Goal: Task Accomplishment & Management: Manage account settings

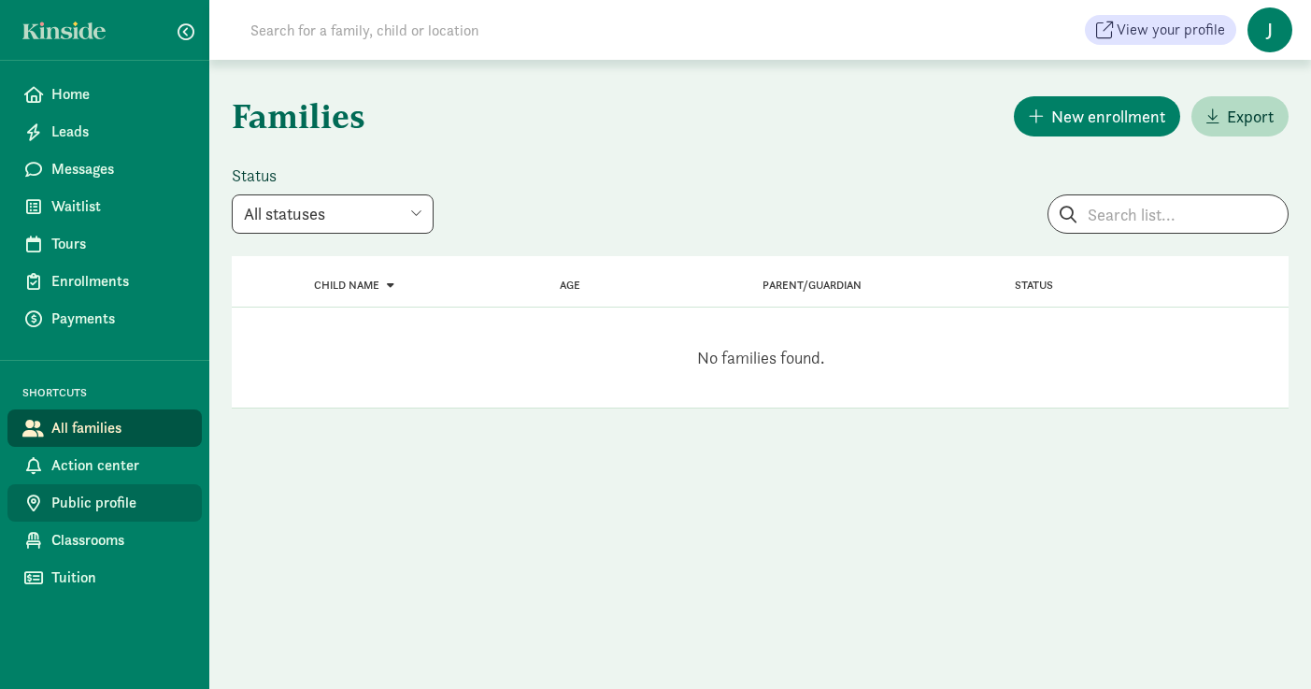
click at [106, 502] on span "Public profile" at bounding box center [119, 503] width 136 height 22
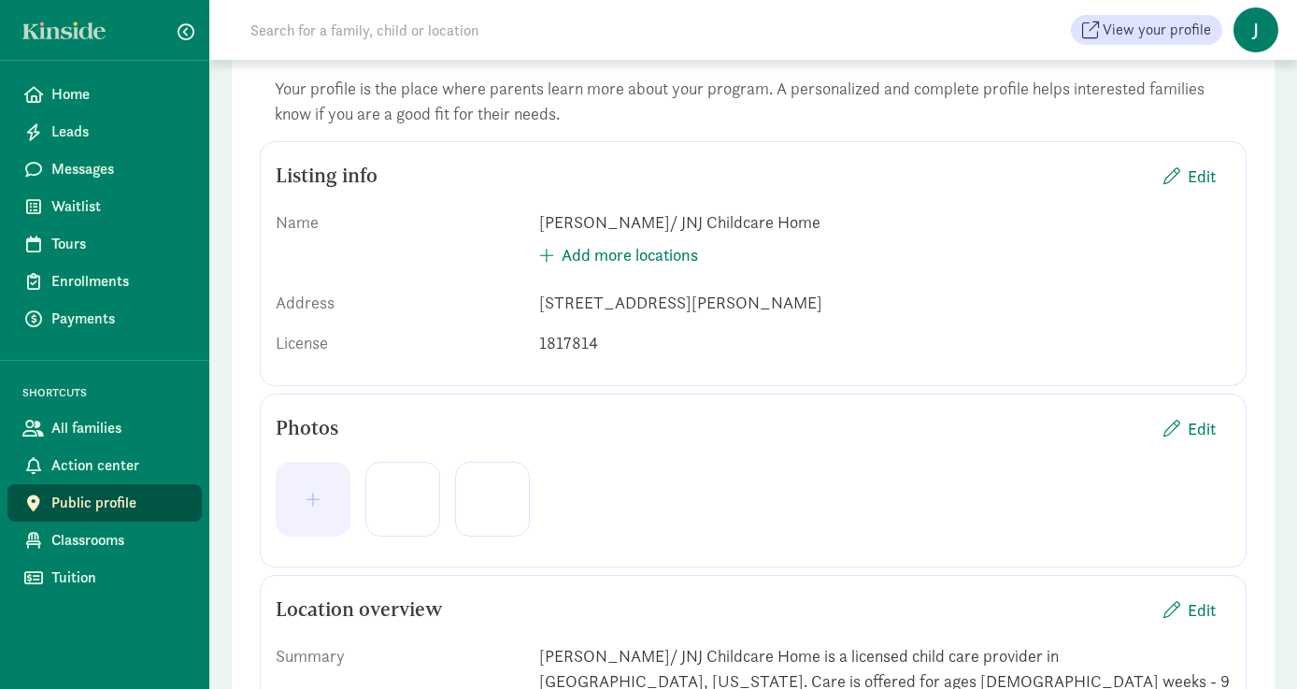
scroll to position [488, 0]
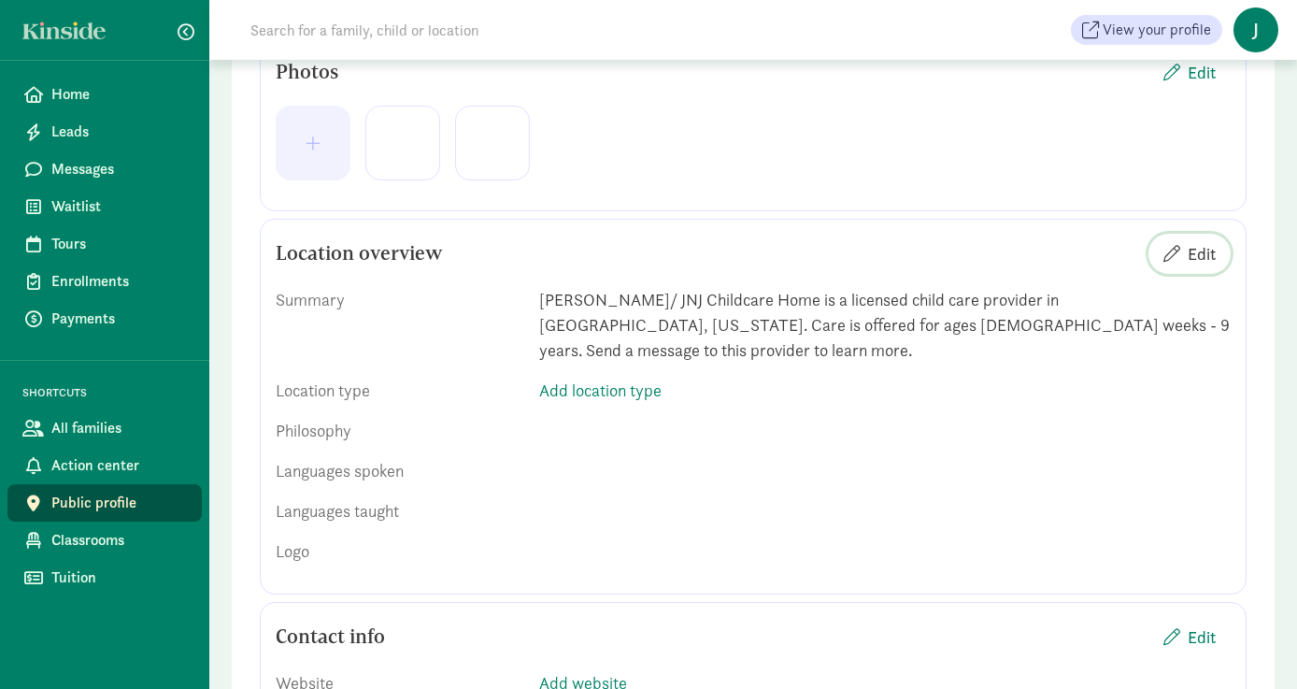
click at [1202, 255] on span "Edit" at bounding box center [1202, 253] width 28 height 25
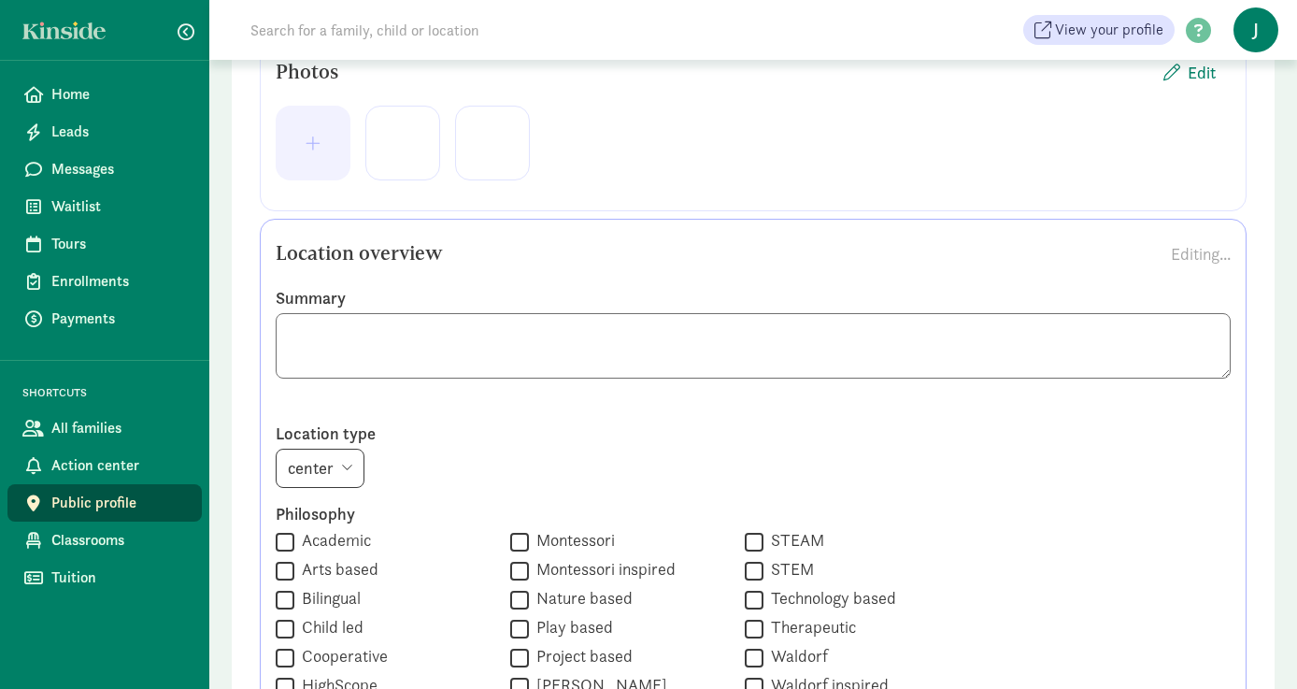
click at [651, 333] on textarea at bounding box center [753, 345] width 955 height 65
drag, startPoint x: 575, startPoint y: 334, endPoint x: 636, endPoint y: 337, distance: 60.9
click at [636, 337] on textarea at bounding box center [753, 345] width 955 height 65
click at [431, 334] on textarea at bounding box center [753, 345] width 955 height 65
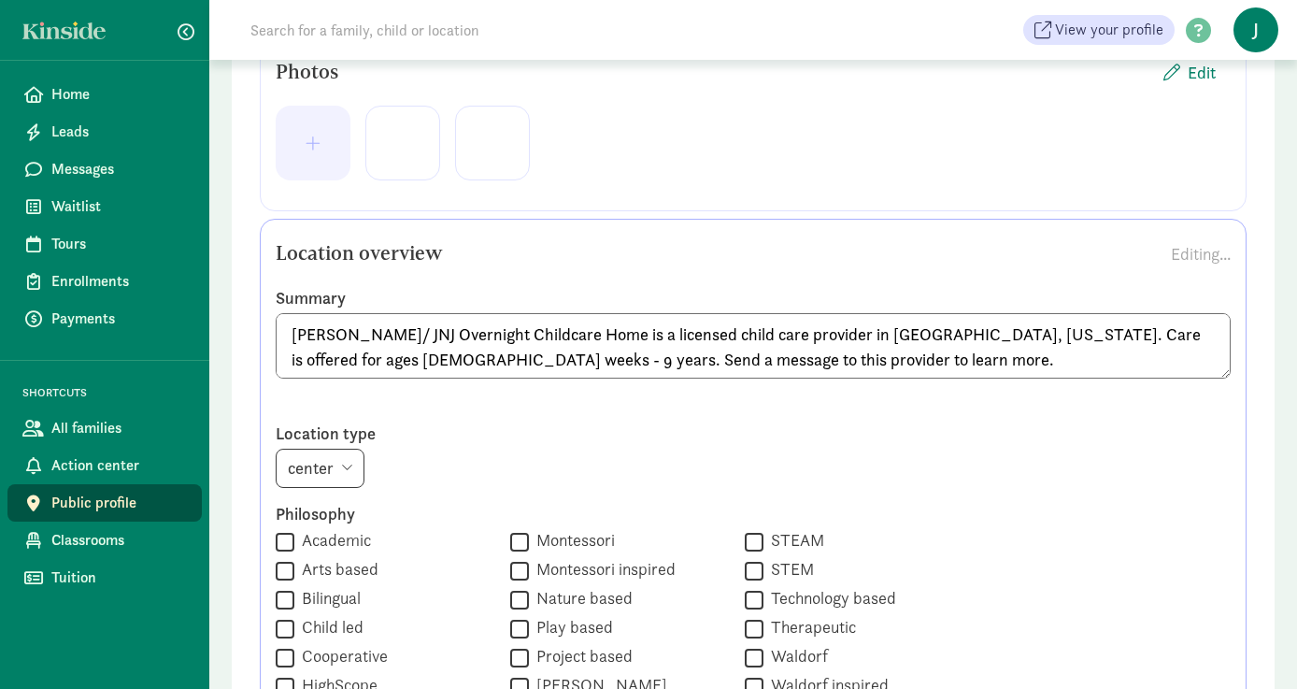
drag, startPoint x: 653, startPoint y: 331, endPoint x: 725, endPoint y: 339, distance: 72.5
click at [725, 339] on textarea "Justine Joseph/ JNJ Overnight Childcare Home is a licensed child care provider …" at bounding box center [753, 345] width 955 height 65
drag, startPoint x: 708, startPoint y: 336, endPoint x: 651, endPoint y: 331, distance: 57.3
click at [651, 331] on textarea "Justine Joseph/ JNJ Overnight Childcare Home is a licensed child care provider …" at bounding box center [753, 345] width 955 height 65
click at [1018, 363] on textarea "Justine Joseph/ JNJ Overnight Childcare Home is a registered child care provide…" at bounding box center [753, 345] width 955 height 65
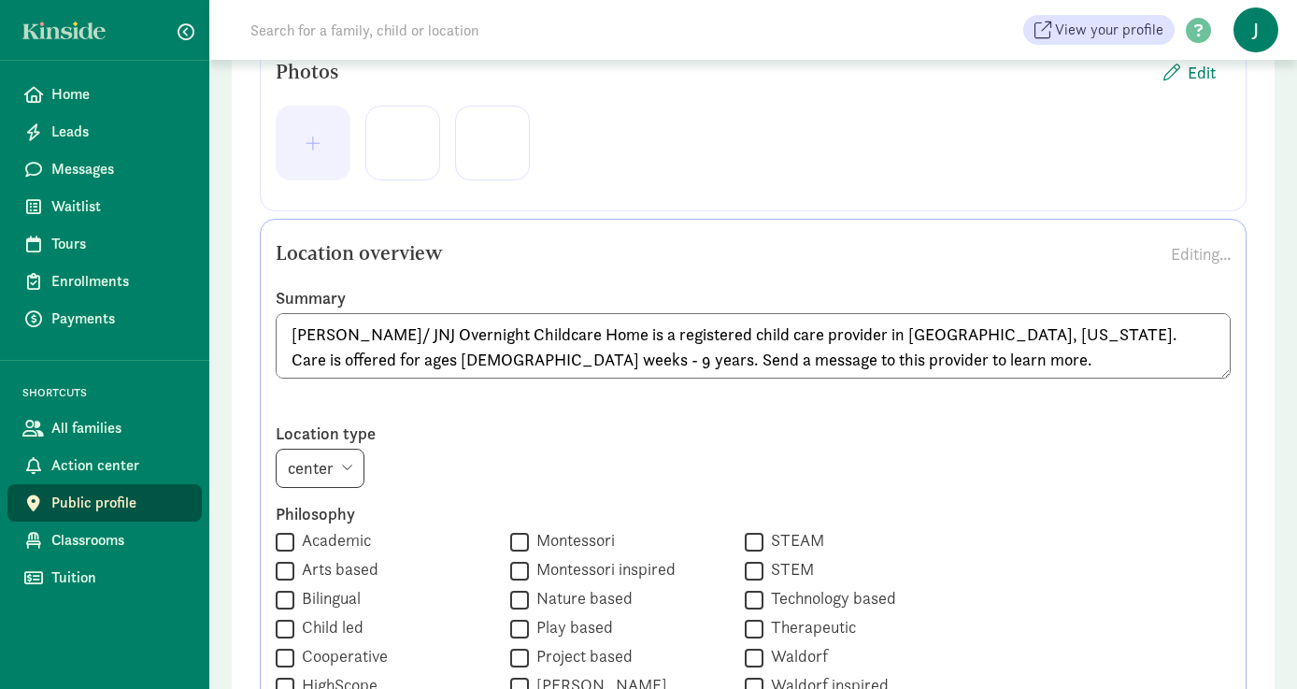
click at [402, 360] on textarea "Justine Joseph/ JNJ Overnight Childcare Home is a registered child care provide…" at bounding box center [753, 345] width 955 height 65
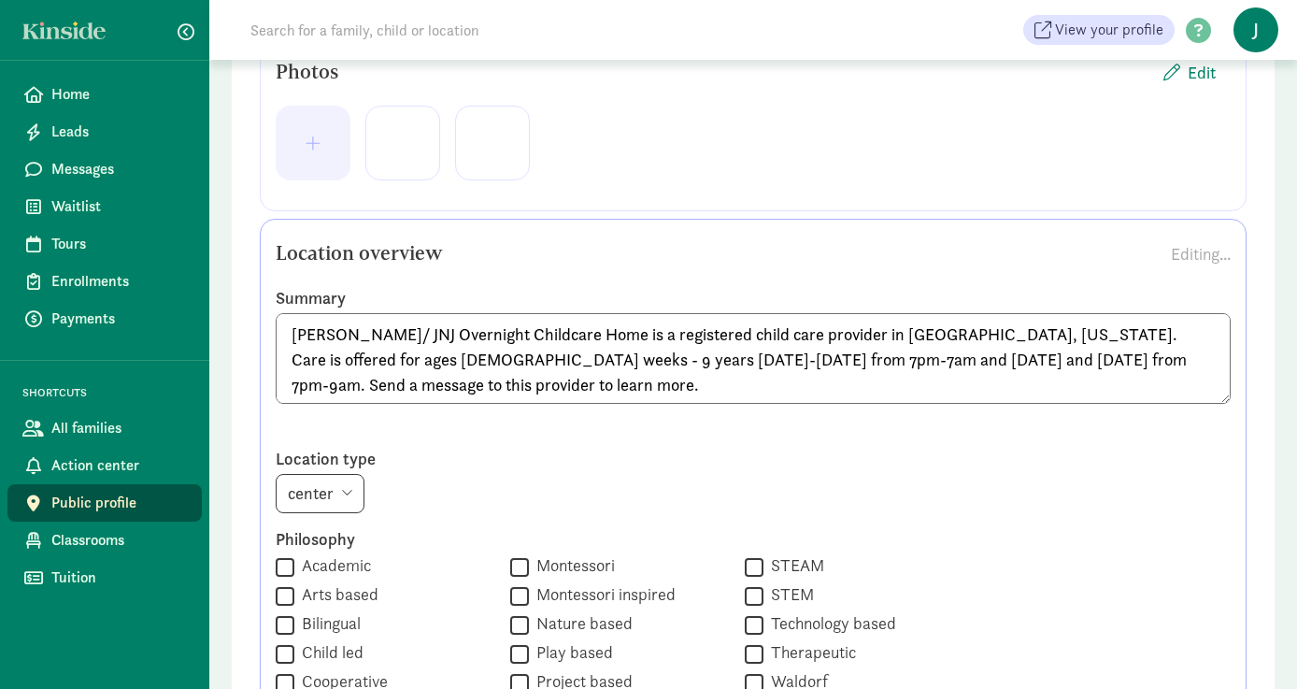
click at [698, 394] on textarea "Justine Joseph/ JNJ Overnight Childcare Home is a registered child care provide…" at bounding box center [753, 358] width 955 height 91
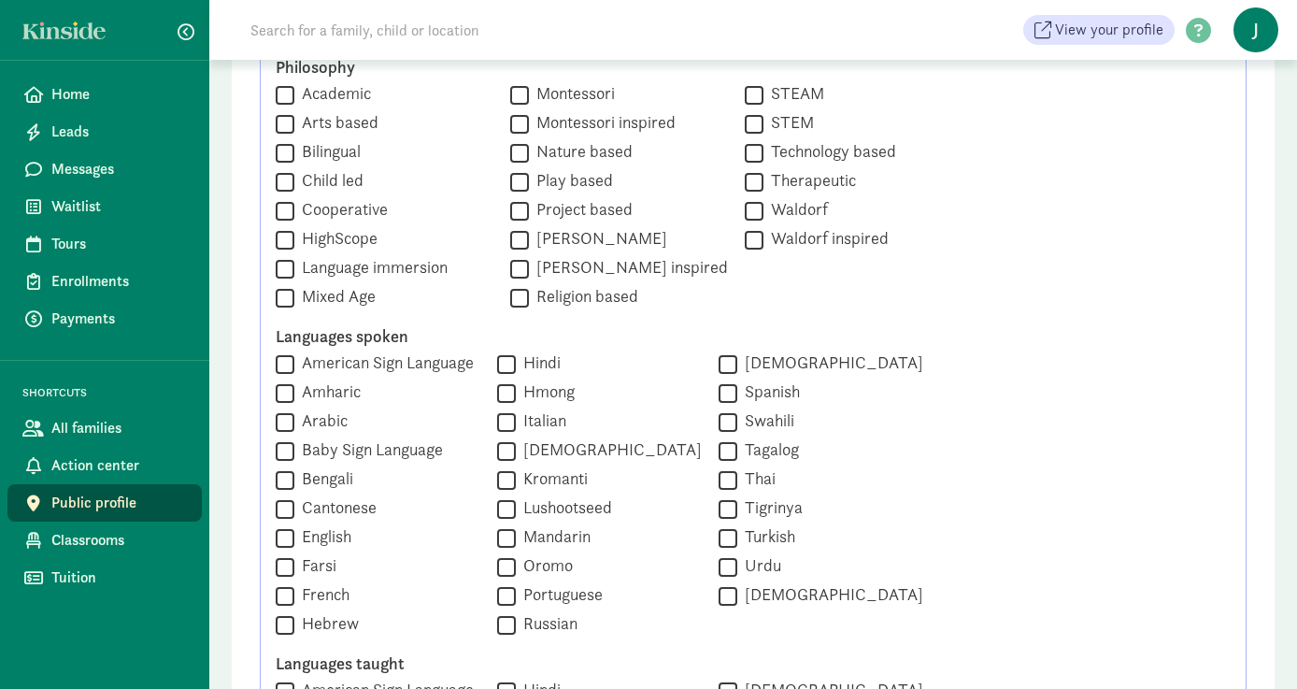
scroll to position [778, 0]
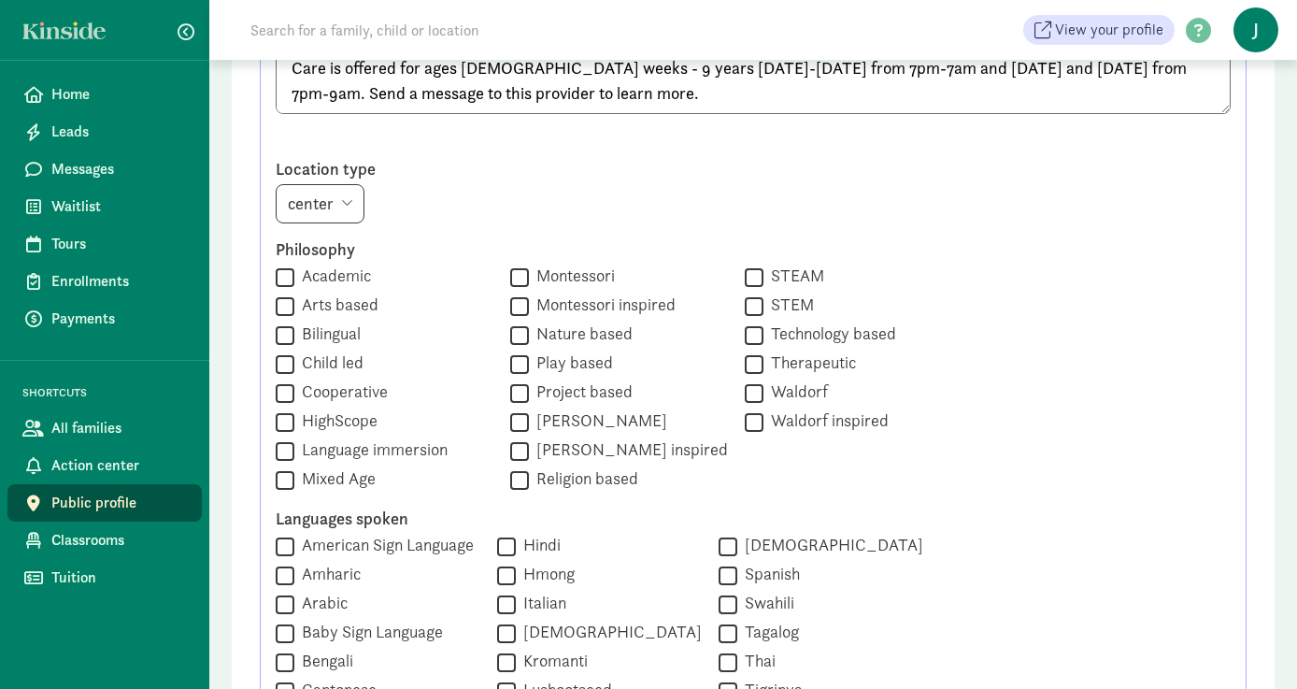
type textarea "Justine Joseph/ JNJ Overnight Childcare Home is a registered child care provide…"
click at [283, 482] on input "Mixed Age" at bounding box center [285, 479] width 19 height 25
checkbox input "true"
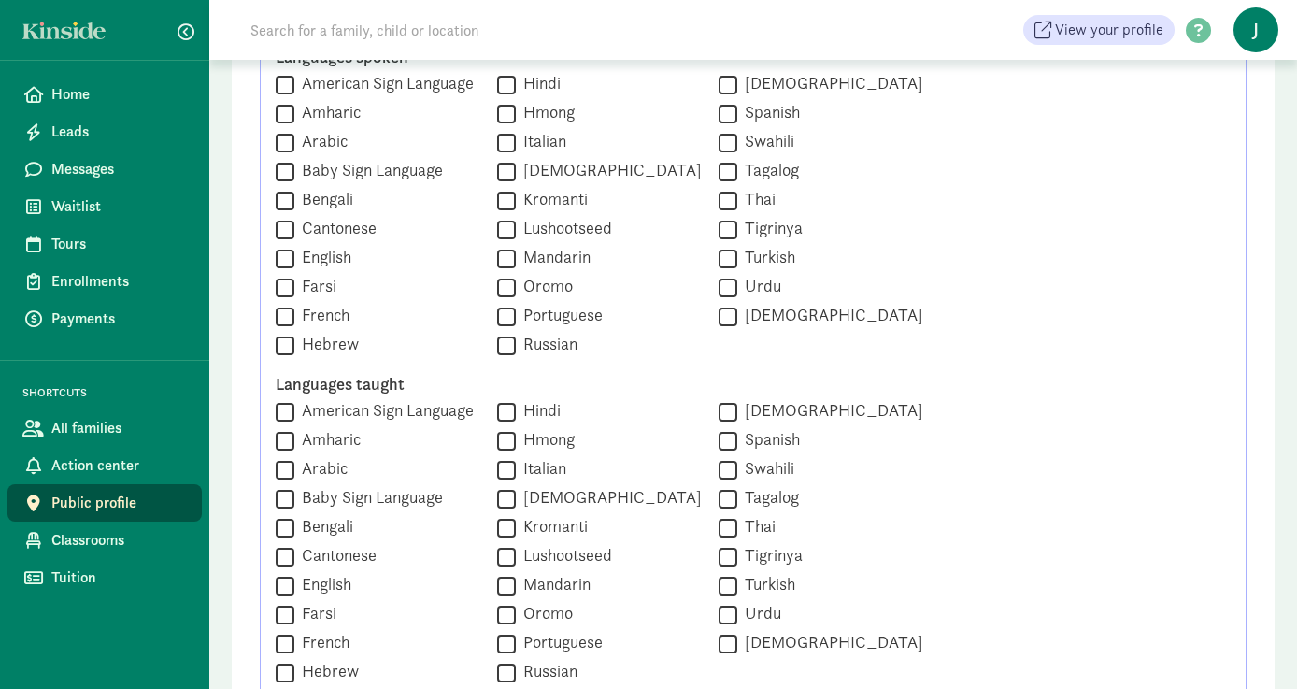
scroll to position [1305, 0]
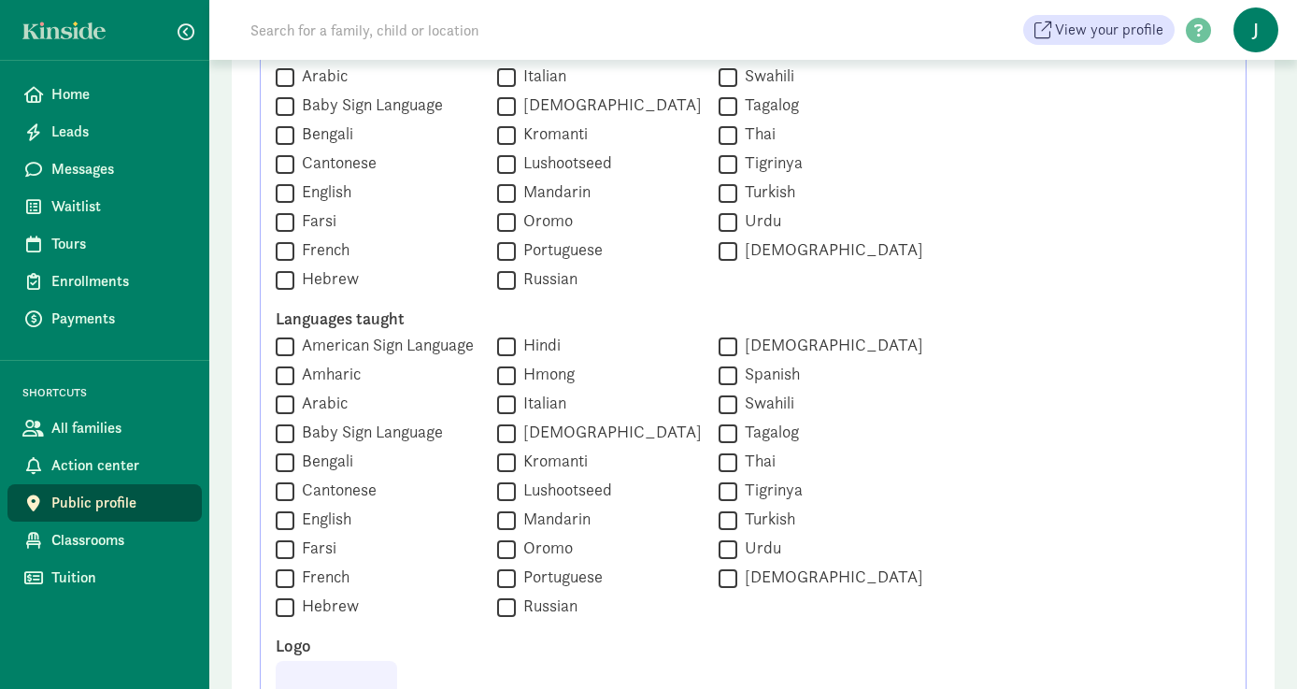
click at [279, 515] on input "English" at bounding box center [285, 520] width 19 height 25
checkbox input "true"
click at [285, 195] on input "English" at bounding box center [285, 192] width 19 height 25
checkbox input "true"
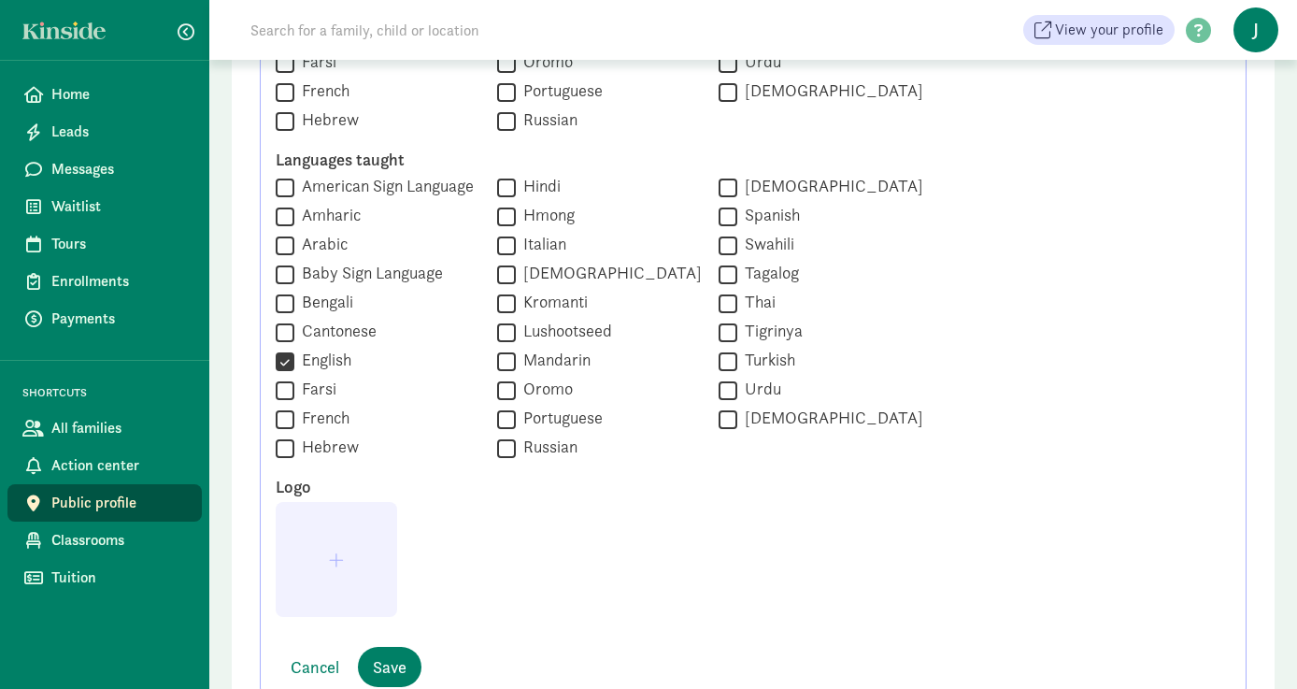
scroll to position [1602, 0]
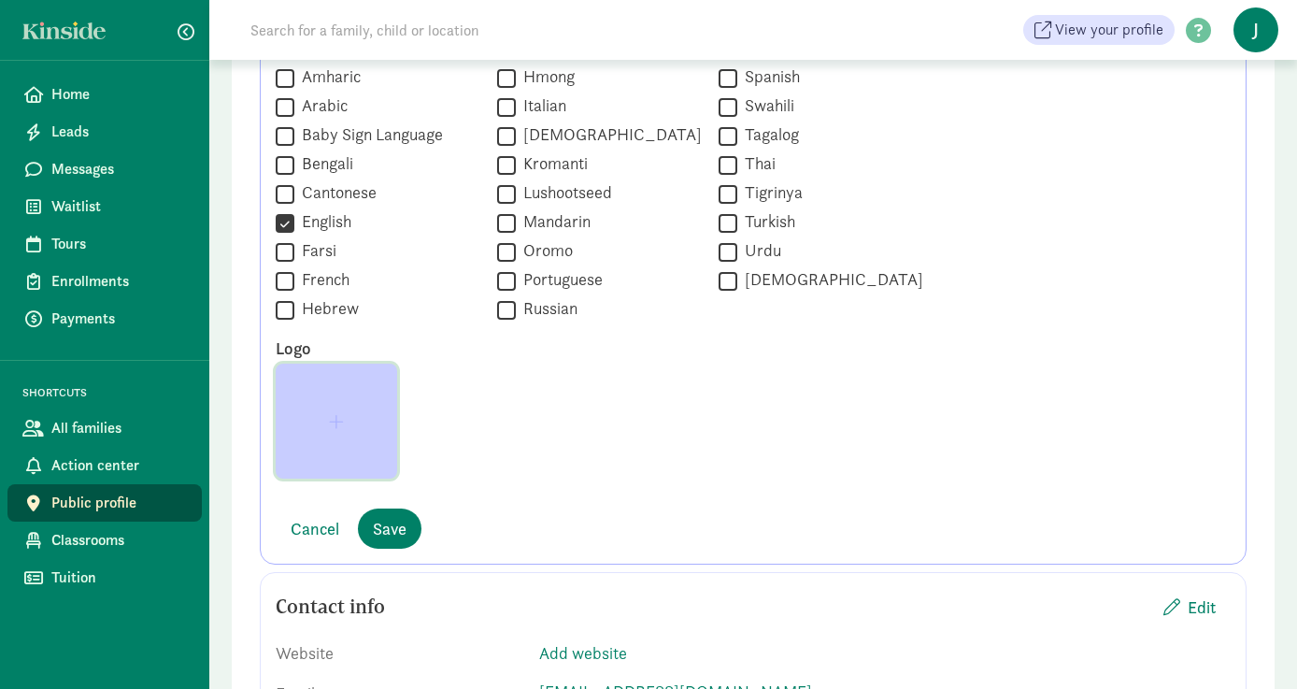
click at [339, 419] on span "button" at bounding box center [336, 421] width 15 height 17
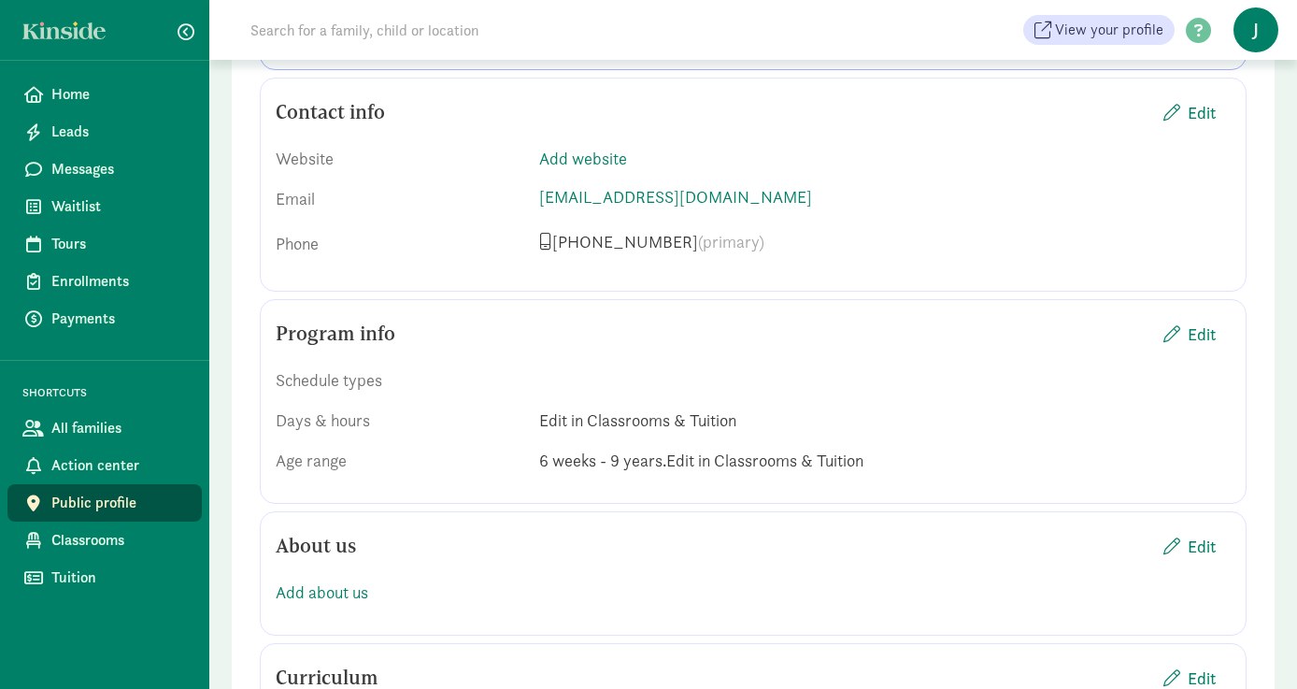
scroll to position [2239, 0]
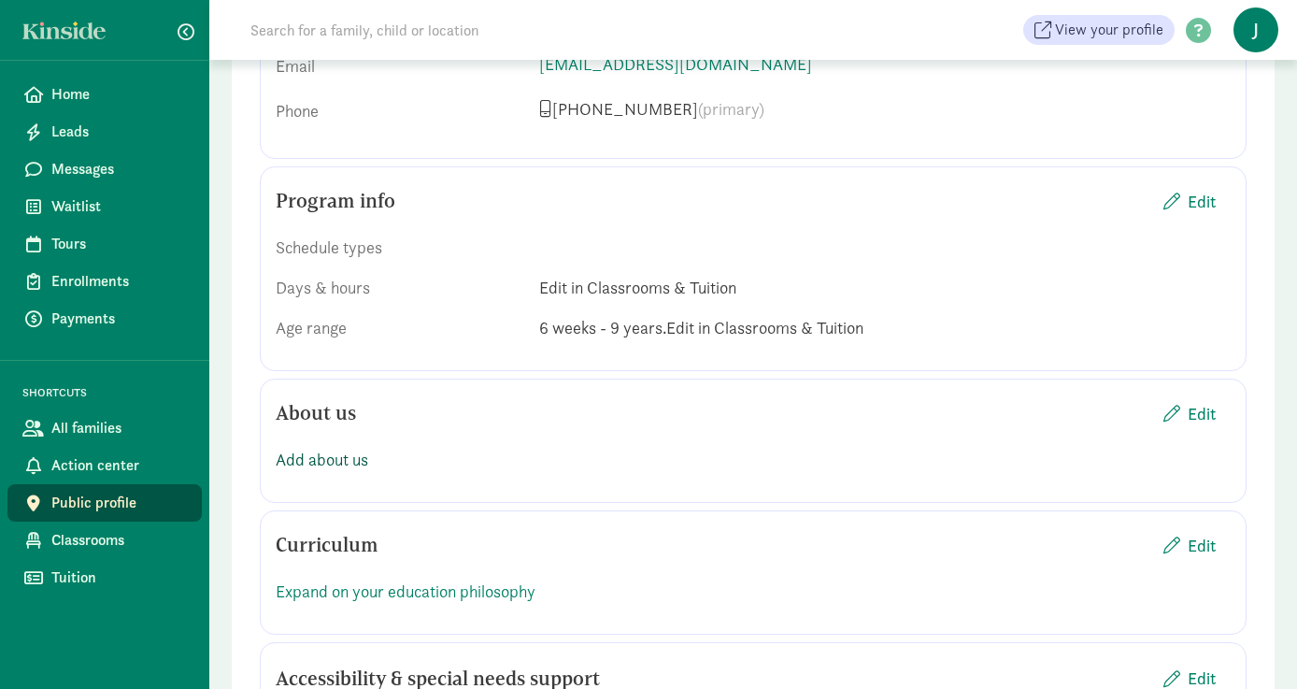
click at [334, 463] on link "Add about us" at bounding box center [322, 459] width 93 height 21
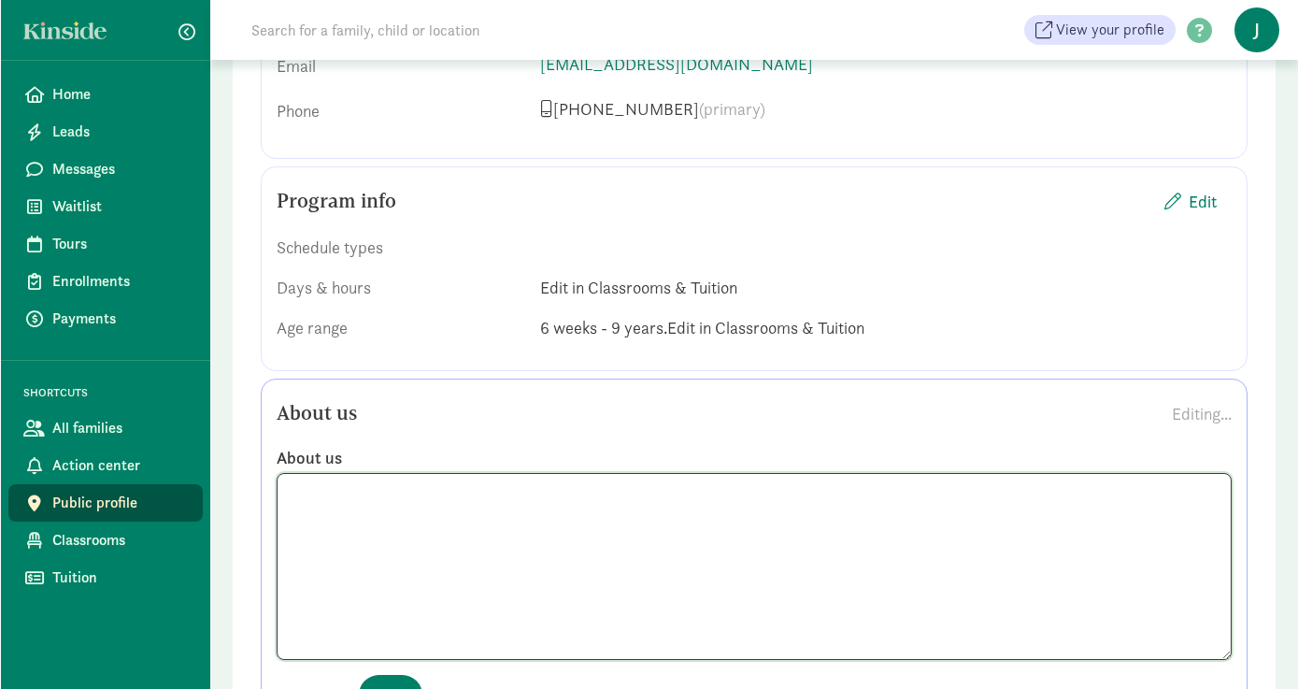
scroll to position [2243, 0]
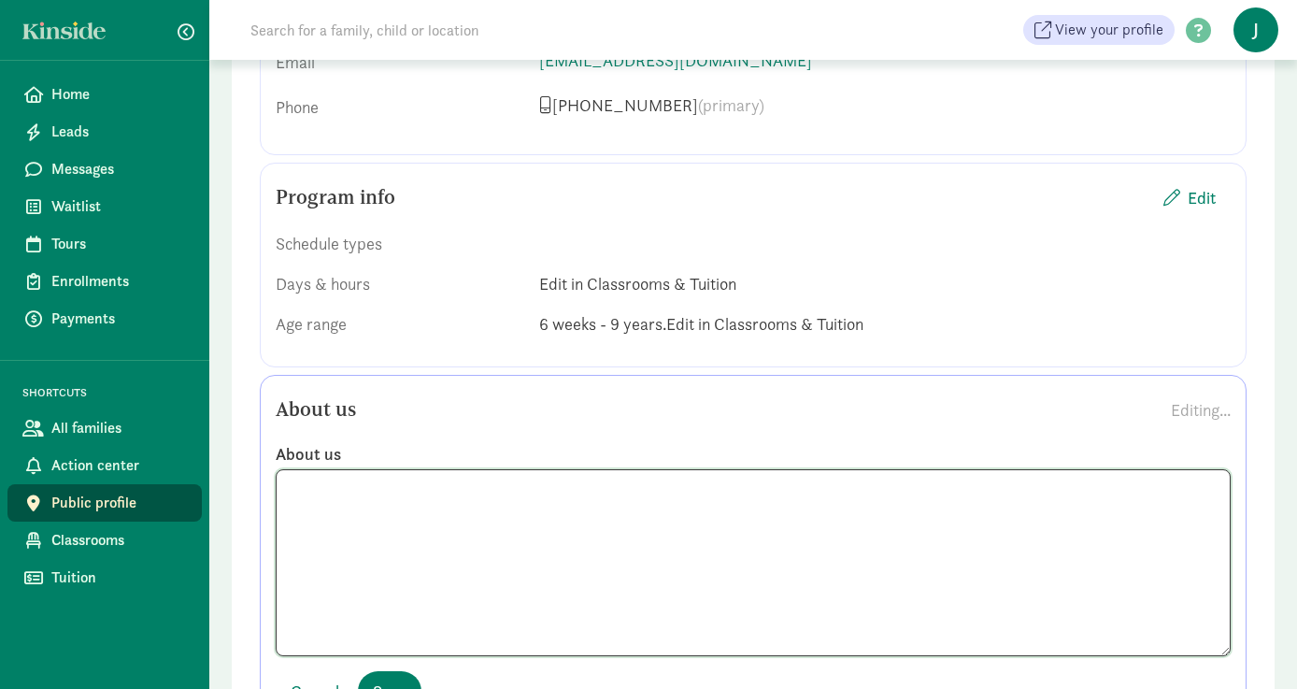
click at [565, 523] on textarea at bounding box center [753, 562] width 955 height 187
paste textarea "Welcome to JNJ Child Care Home, where we provide licensed overnight care for ch…"
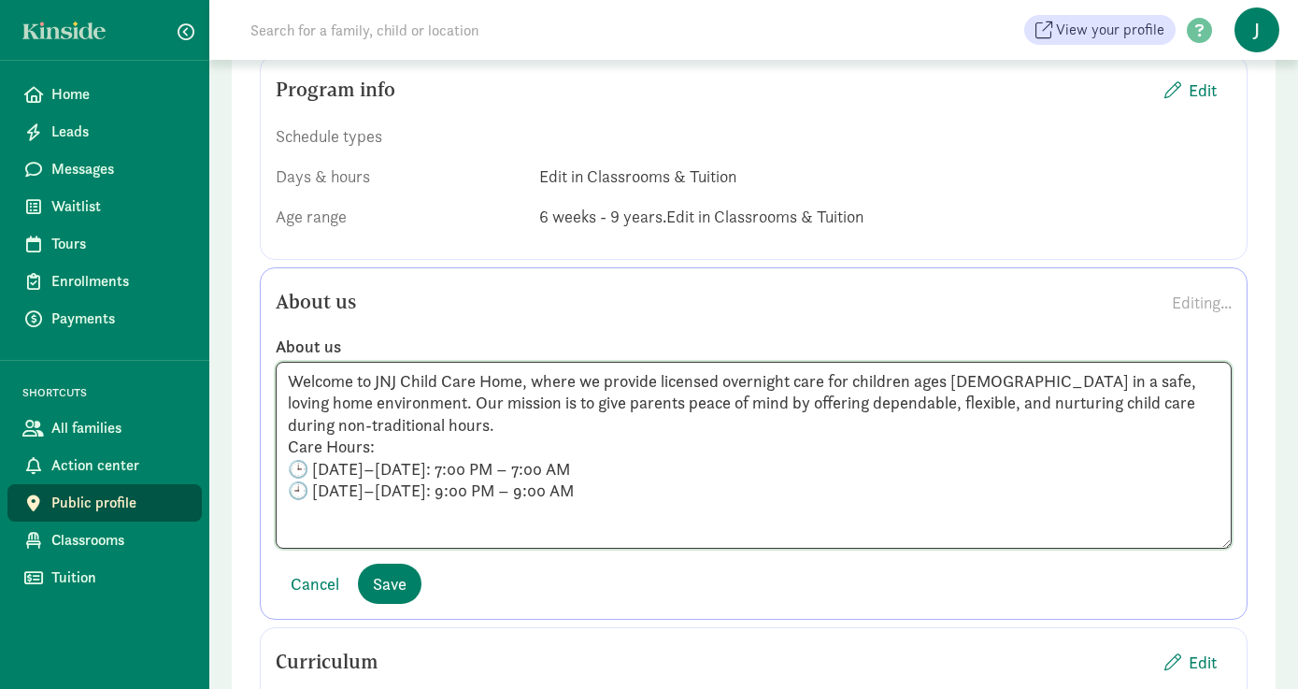
scroll to position [2391, 0]
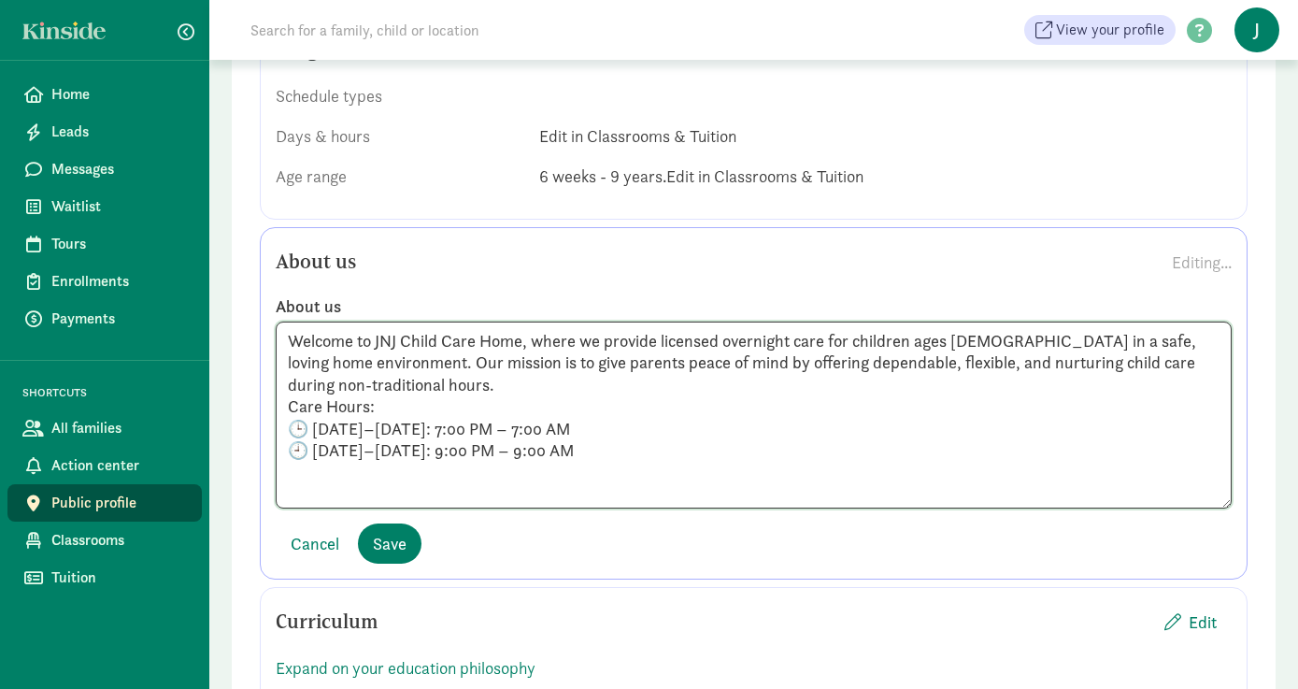
click at [343, 484] on textarea "Welcome to JNJ Child Care Home, where we provide licensed overnight care for ch…" at bounding box center [754, 415] width 956 height 187
paste textarea "What Makes Us Special Personalized Care: Every child receives individual attent…"
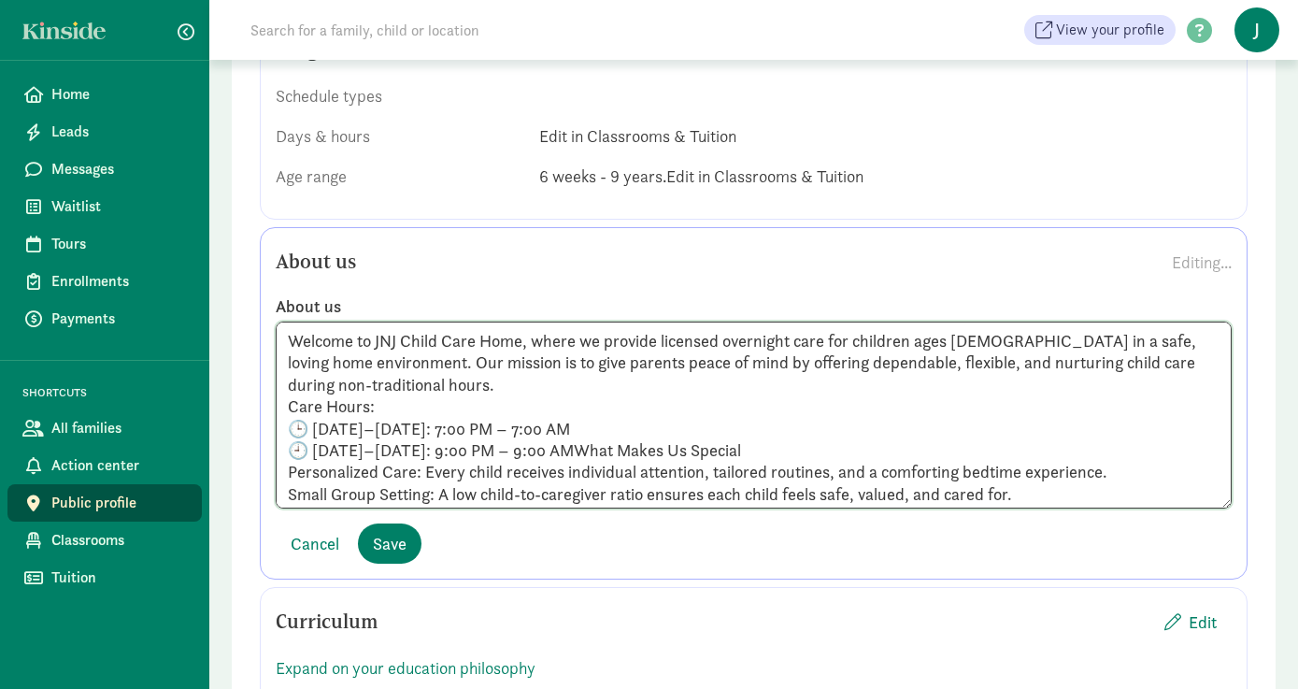
scroll to position [12, 0]
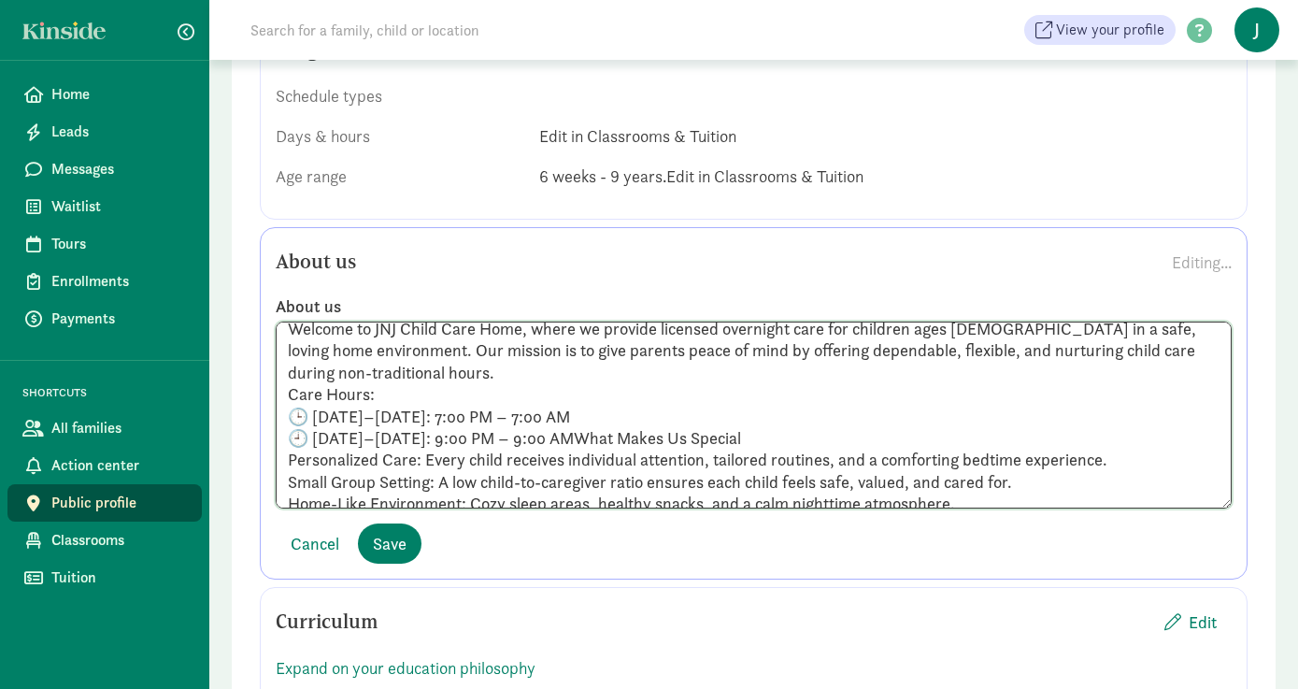
click at [587, 436] on textarea "Welcome to JNJ Child Care Home, where we provide licensed overnight care for ch…" at bounding box center [754, 415] width 956 height 187
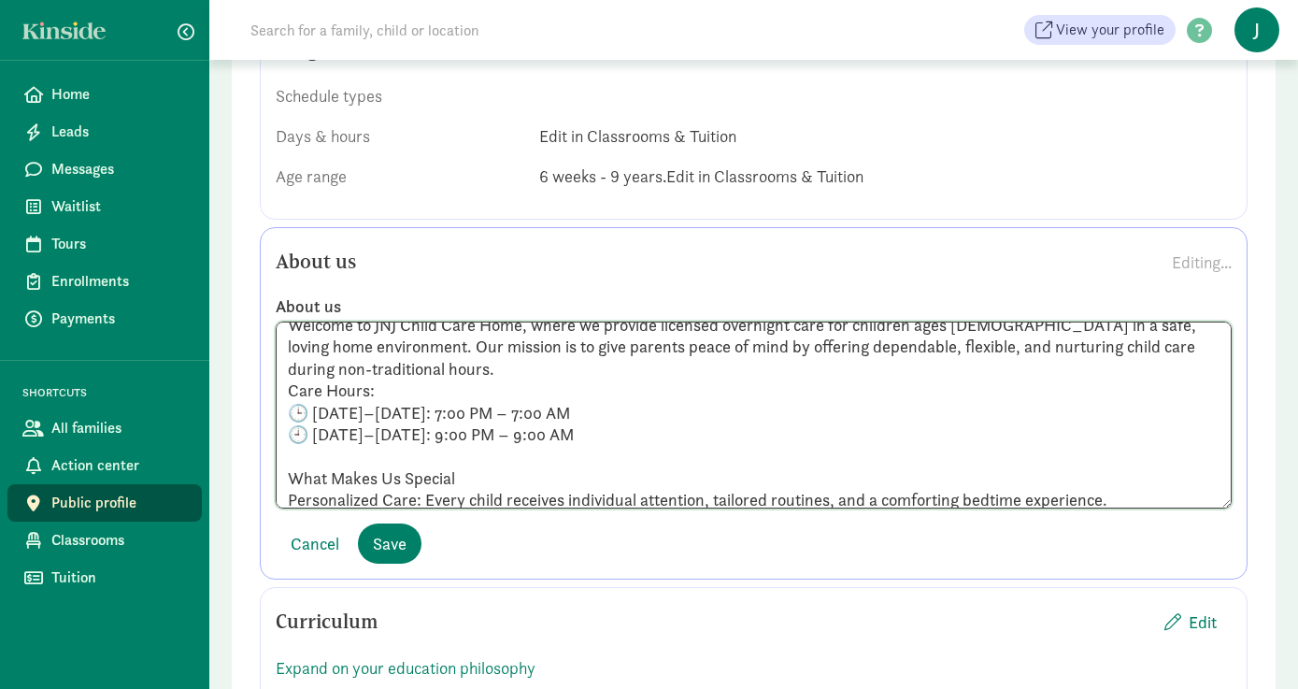
scroll to position [20, 0]
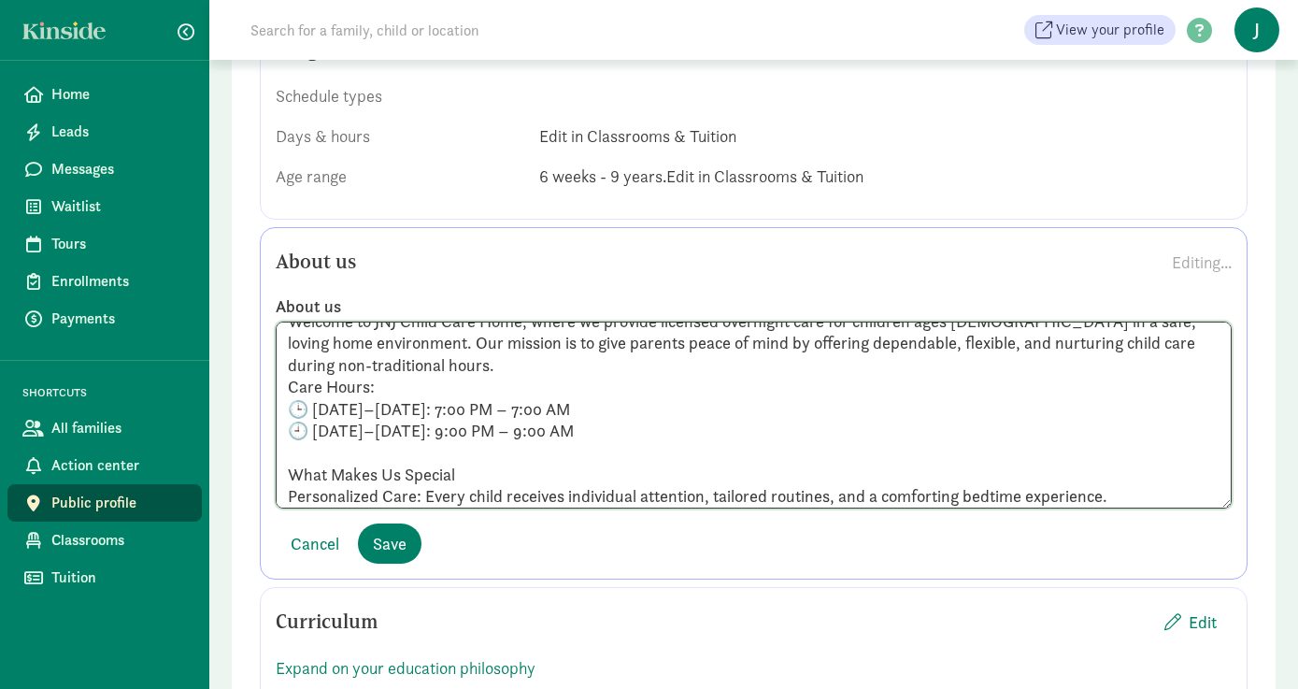
drag, startPoint x: 438, startPoint y: 367, endPoint x: 456, endPoint y: 366, distance: 17.8
click at [438, 367] on textarea "Welcome to JNJ Child Care Home, where we provide licensed overnight care for ch…" at bounding box center [754, 415] width 956 height 187
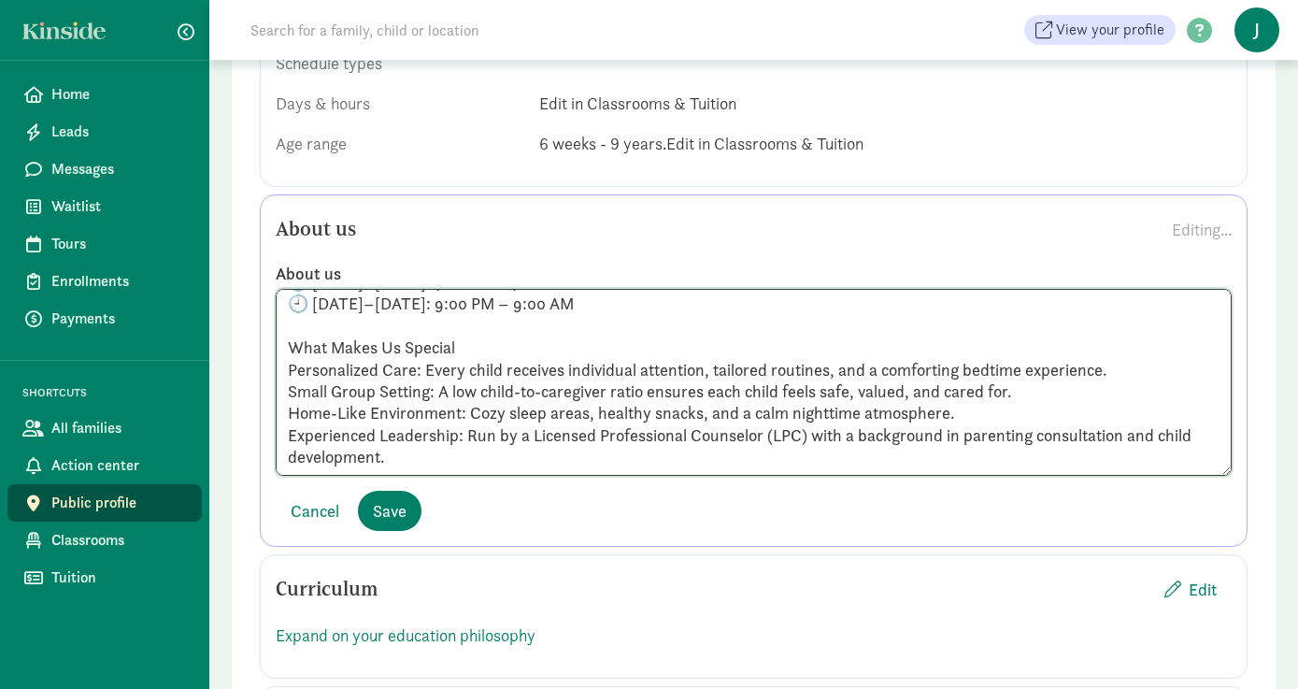
scroll to position [2451, 0]
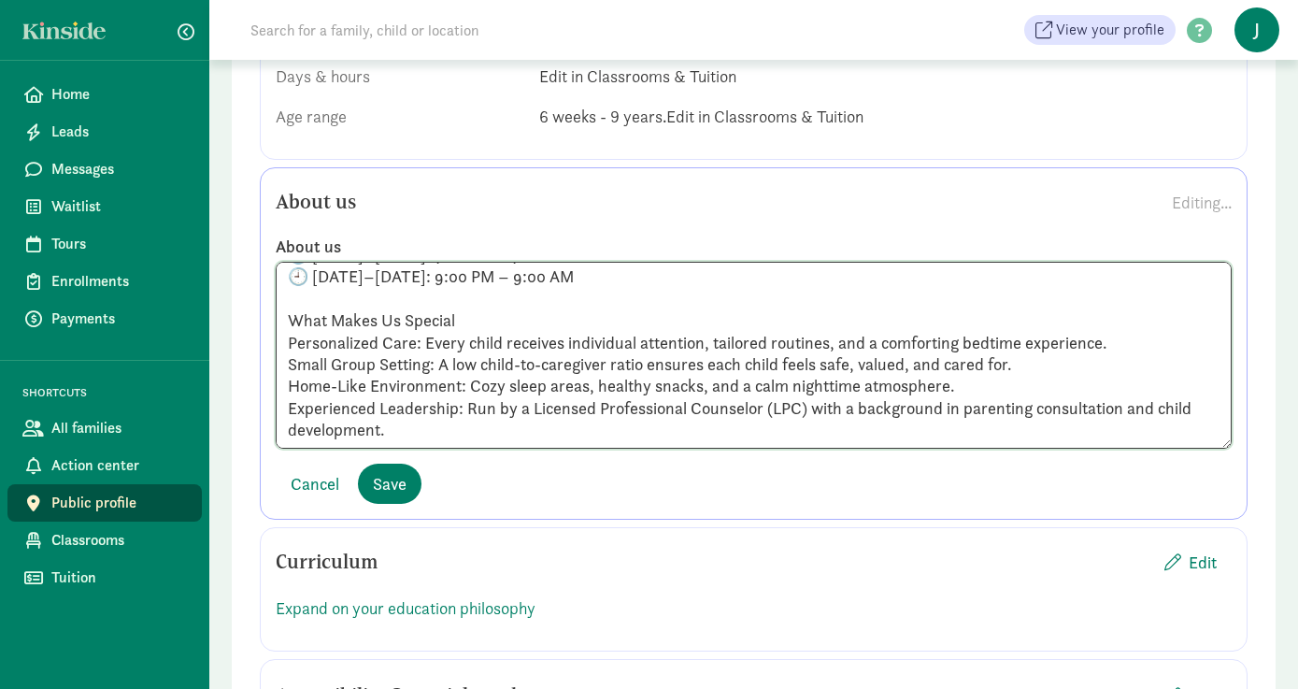
click at [520, 431] on textarea "Welcome to JNJ Child Care Home, where we provide licensed overnight care for ch…" at bounding box center [754, 355] width 956 height 187
paste textarea "Hi! I’m Justineey, the founder and lead caregiver at JNJ Child Care Home. I’m a…"
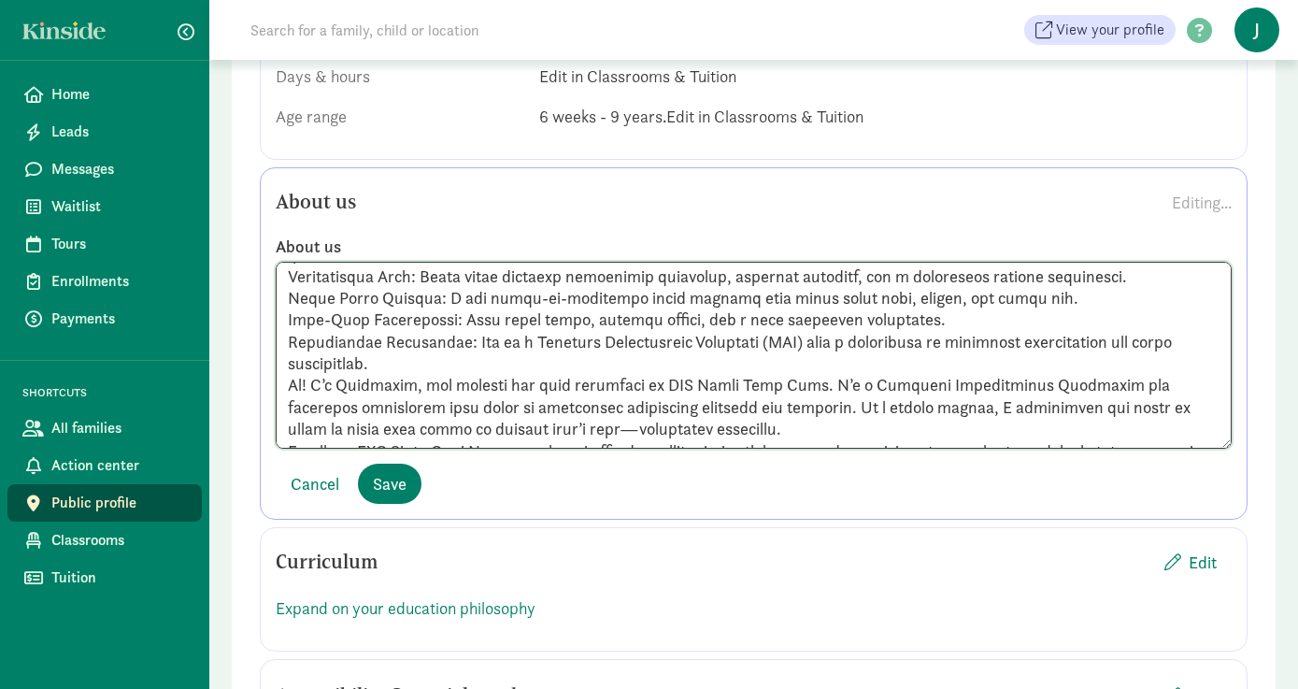
scroll to position [206, 0]
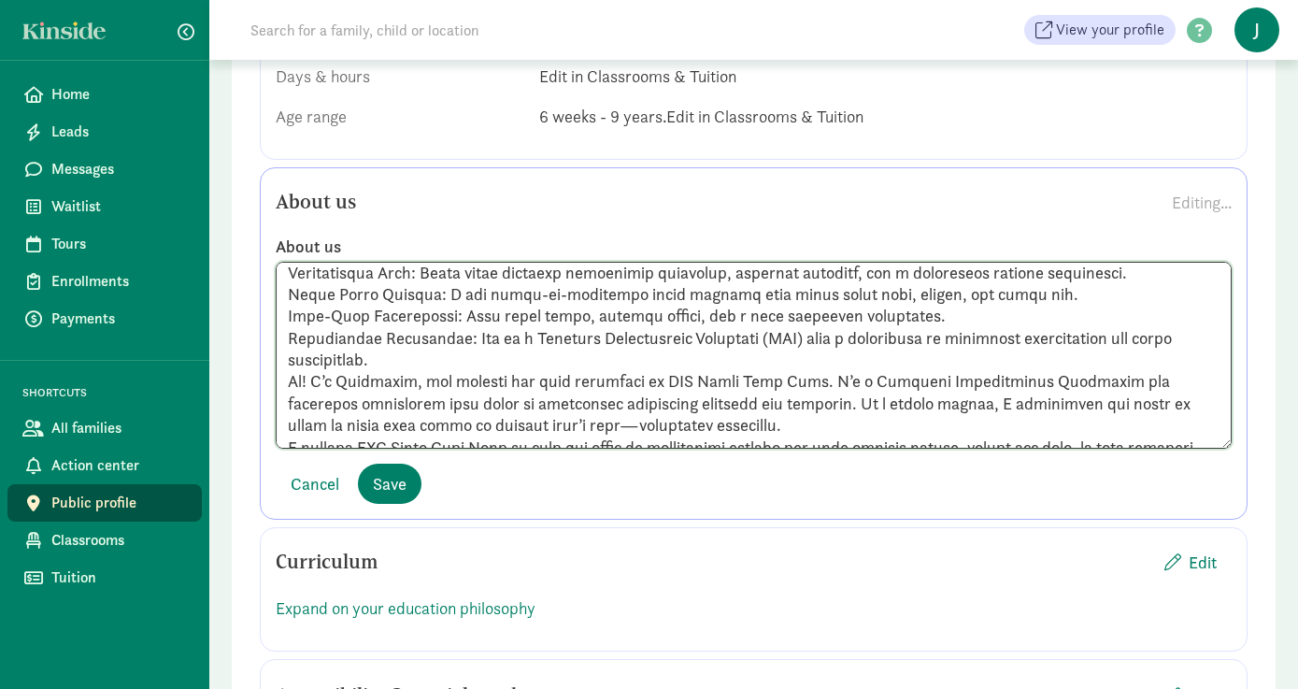
drag, startPoint x: 409, startPoint y: 385, endPoint x: 326, endPoint y: 383, distance: 83.2
click at [325, 383] on textarea at bounding box center [754, 355] width 956 height 187
click at [566, 371] on textarea at bounding box center [754, 355] width 956 height 187
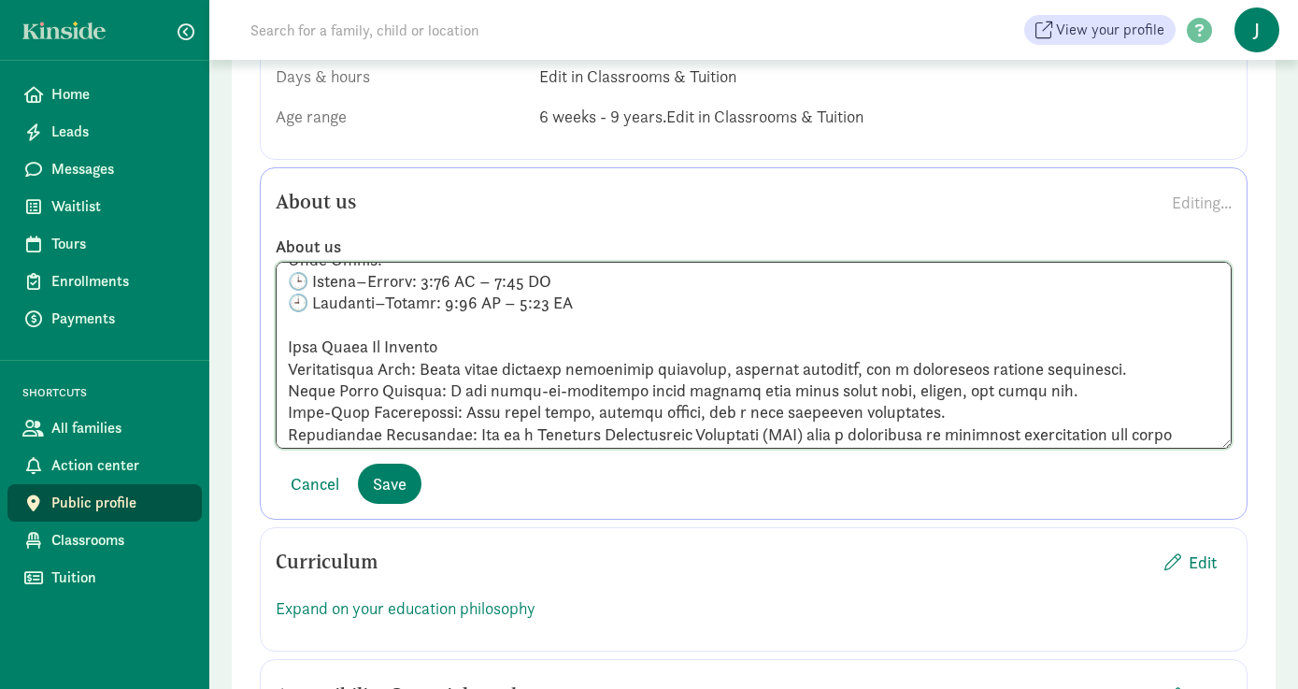
scroll to position [0, 0]
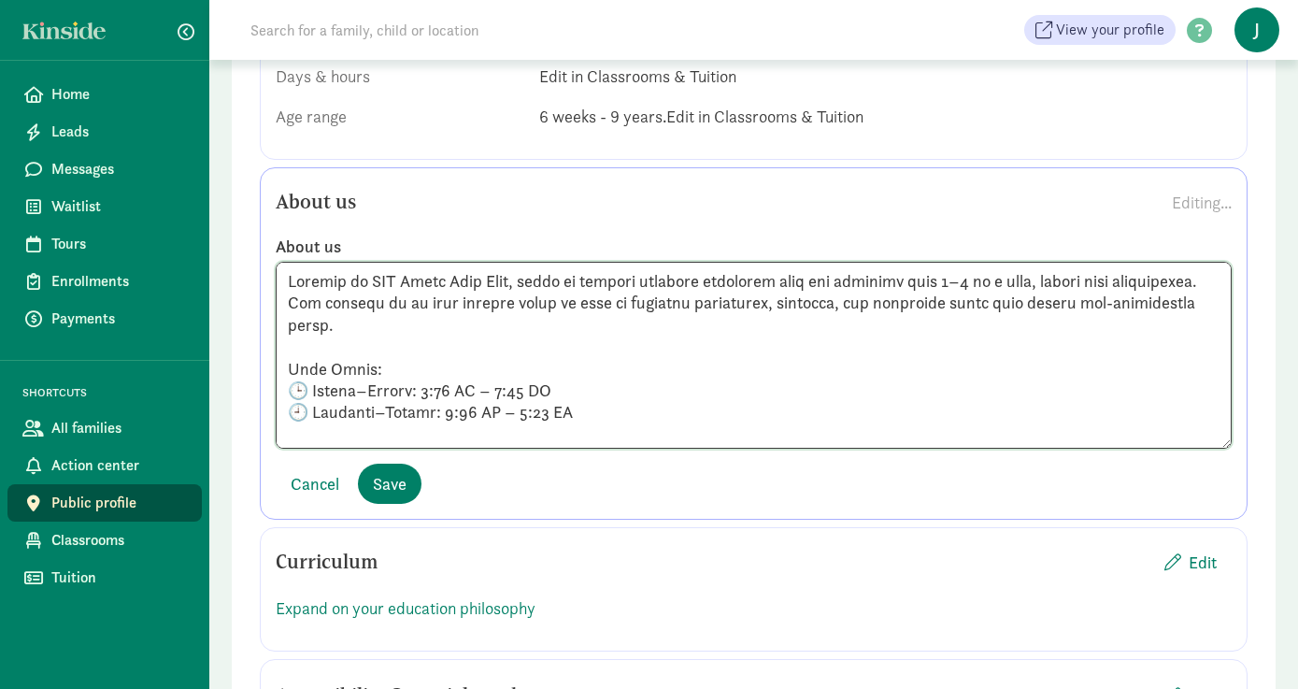
drag, startPoint x: 415, startPoint y: 354, endPoint x: 235, endPoint y: 215, distance: 227.9
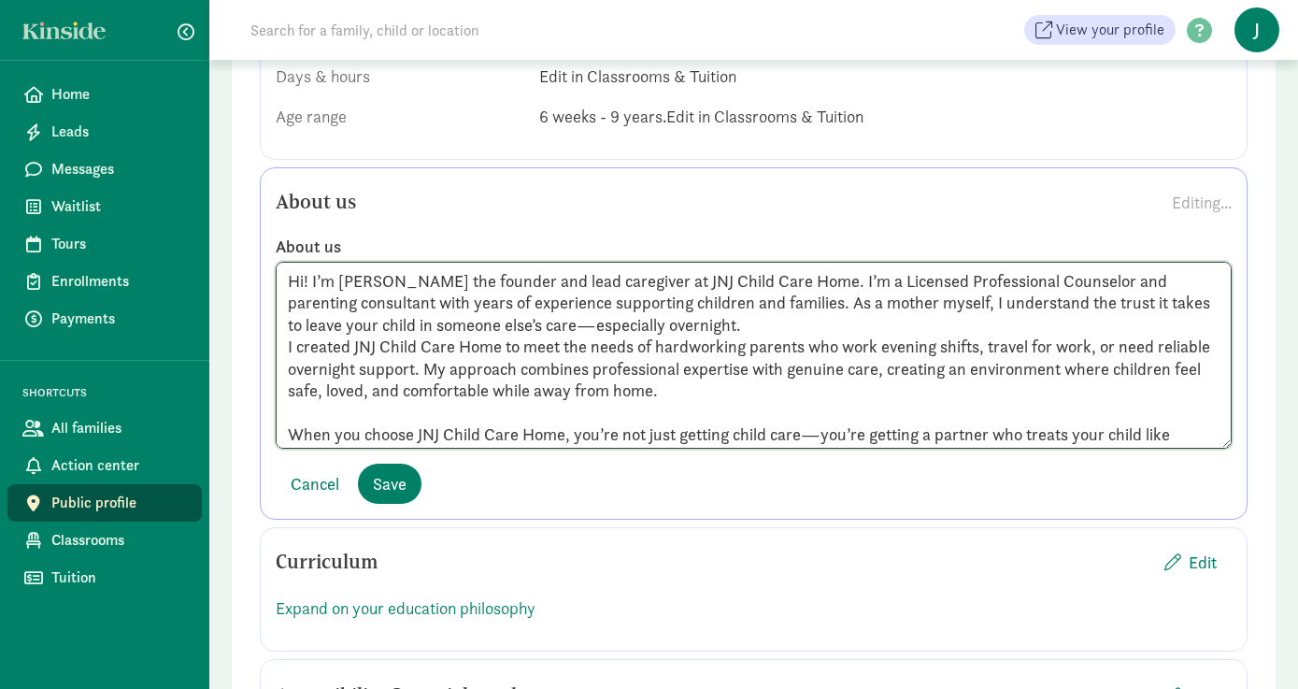
click at [285, 297] on textarea "Hi! I’m Justine the founder and lead caregiver at JNJ Child Care Home. I’m a Li…" at bounding box center [754, 355] width 956 height 187
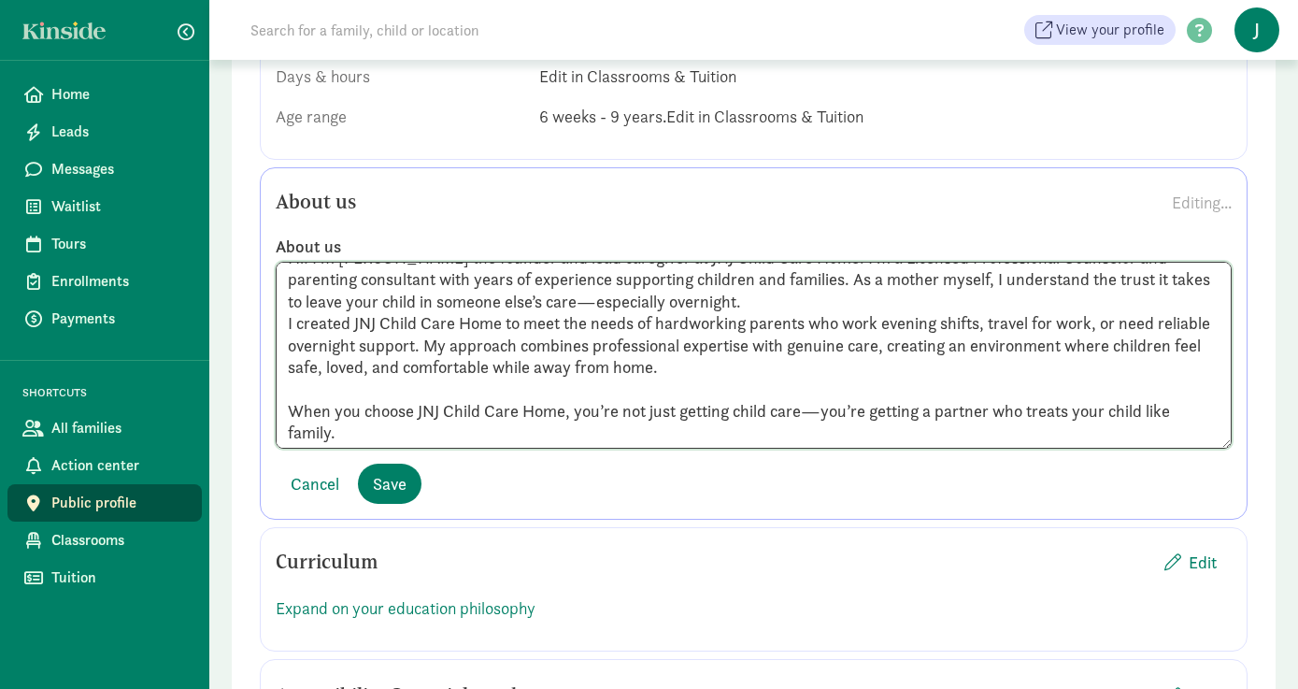
click at [291, 405] on textarea "Hi! I’m Justine the founder and lead caregiver at JNJ Child Care Home. I’m a Li…" at bounding box center [754, 355] width 956 height 187
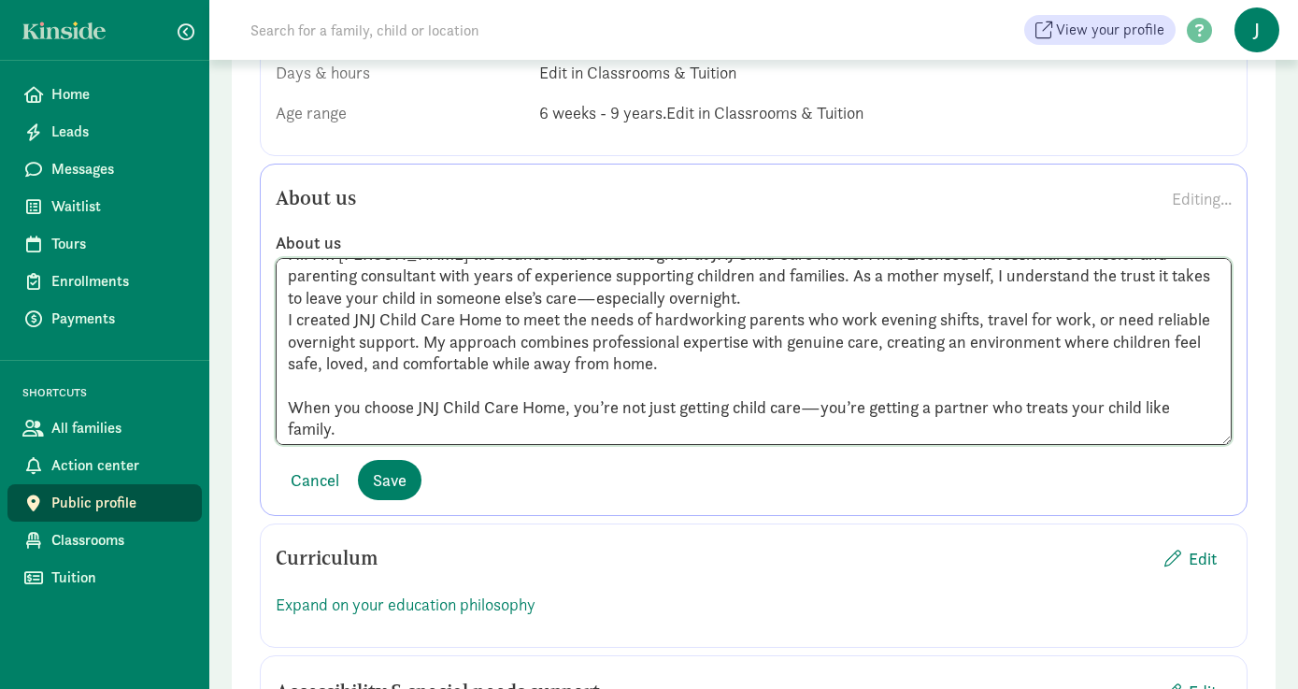
scroll to position [2458, 0]
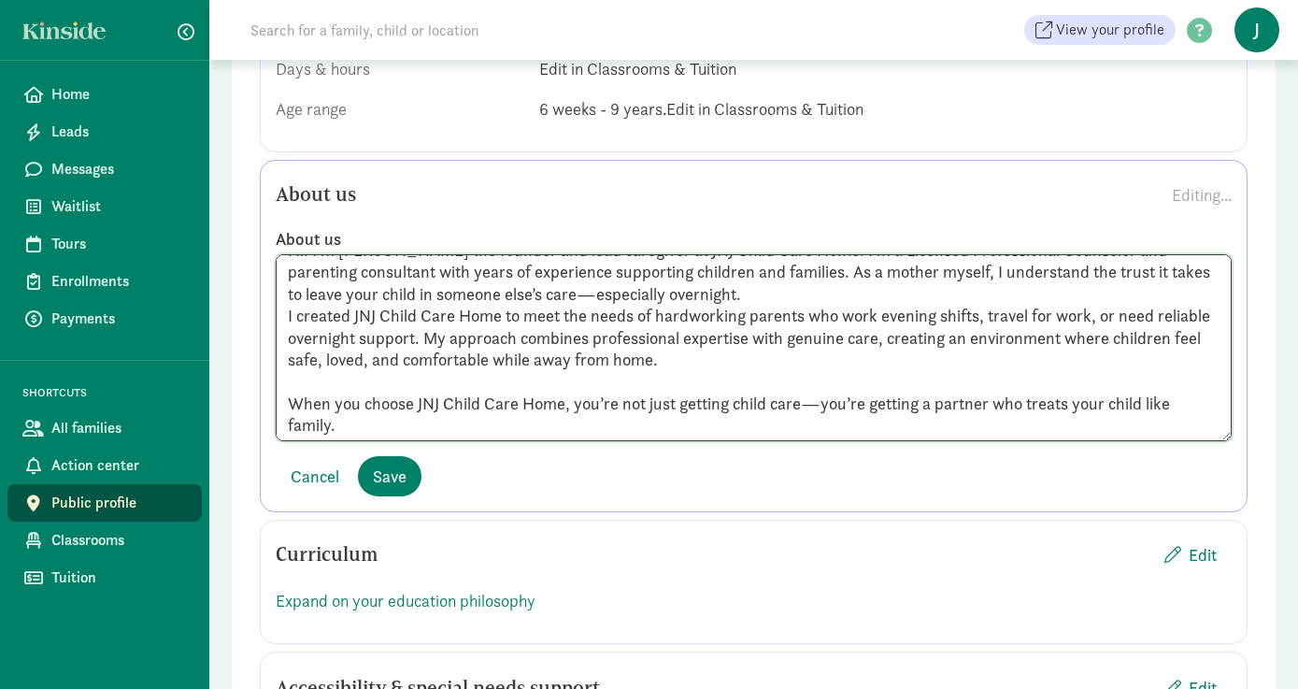
click at [503, 426] on textarea "Hi! I’m Justine the founder and lead caregiver at JNJ Child Care Home. I’m a Li…" at bounding box center [754, 347] width 956 height 187
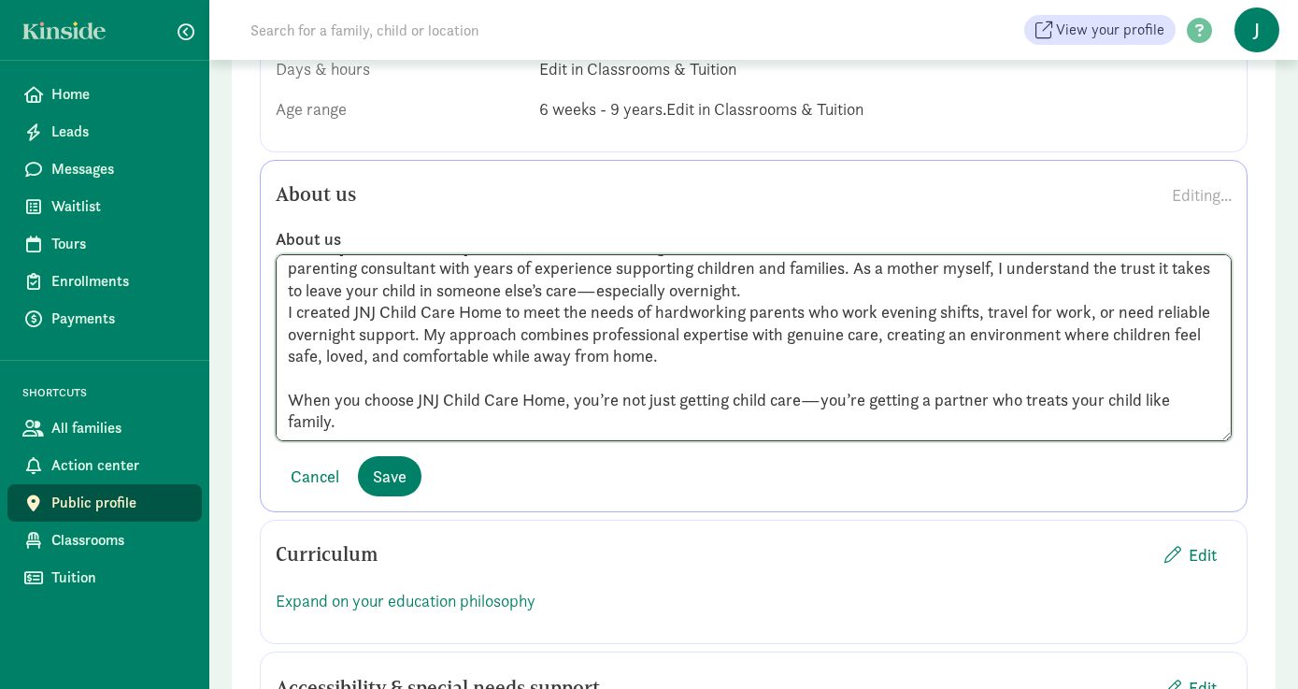
scroll to position [59, 0]
paste textarea "Welcome to JNJ Child Care Home, where we provide licensed overnight care for ch…"
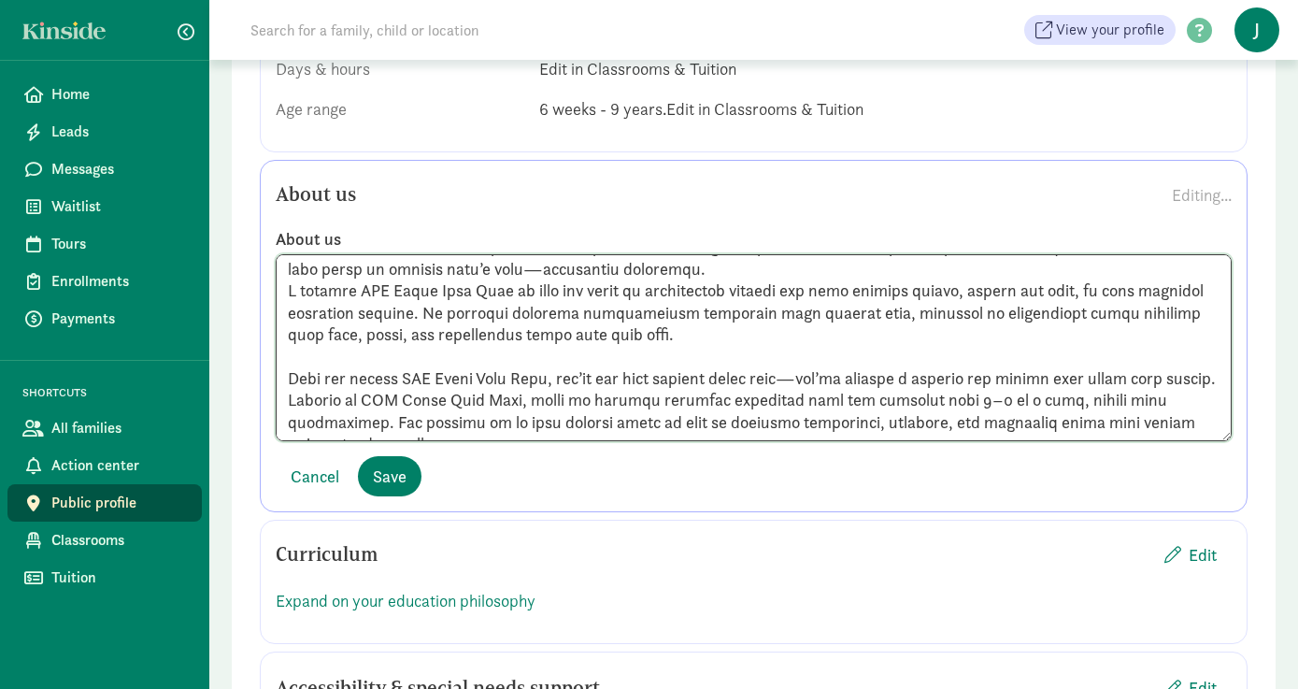
scroll to position [52, 0]
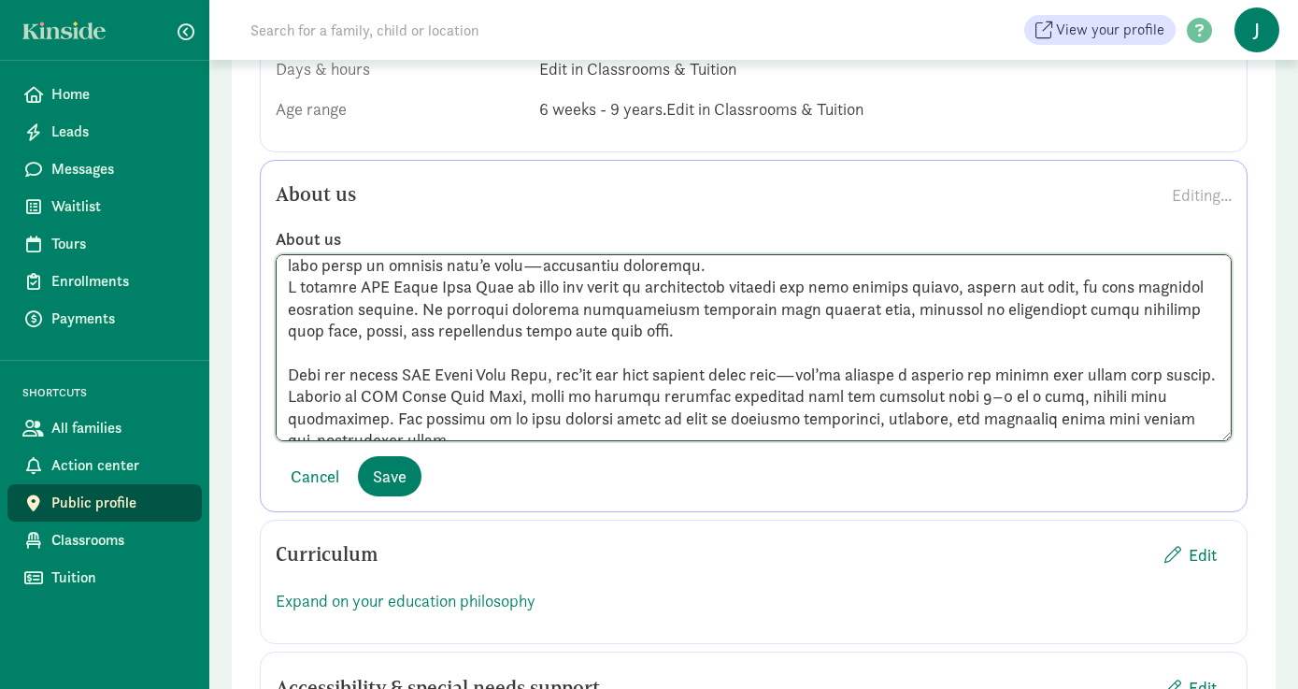
drag, startPoint x: 365, startPoint y: 394, endPoint x: 267, endPoint y: 364, distance: 102.9
click at [268, 364] on div "About us" at bounding box center [754, 334] width 984 height 213
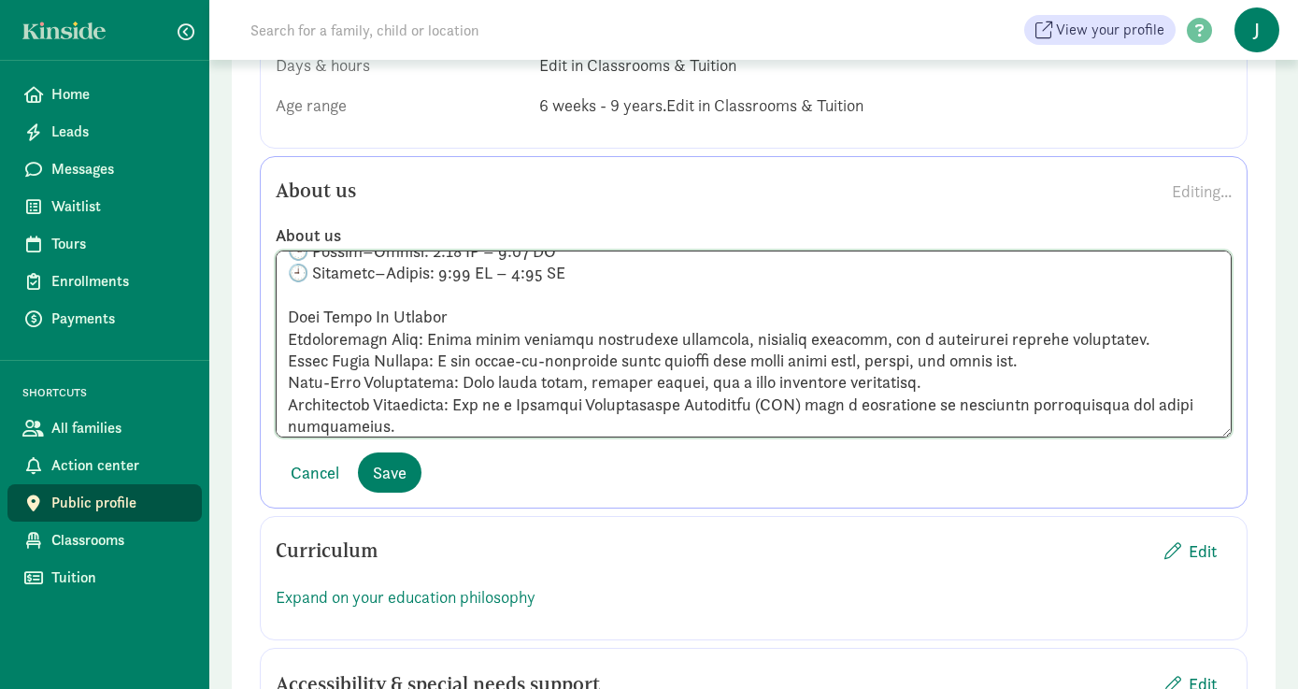
scroll to position [2573, 0]
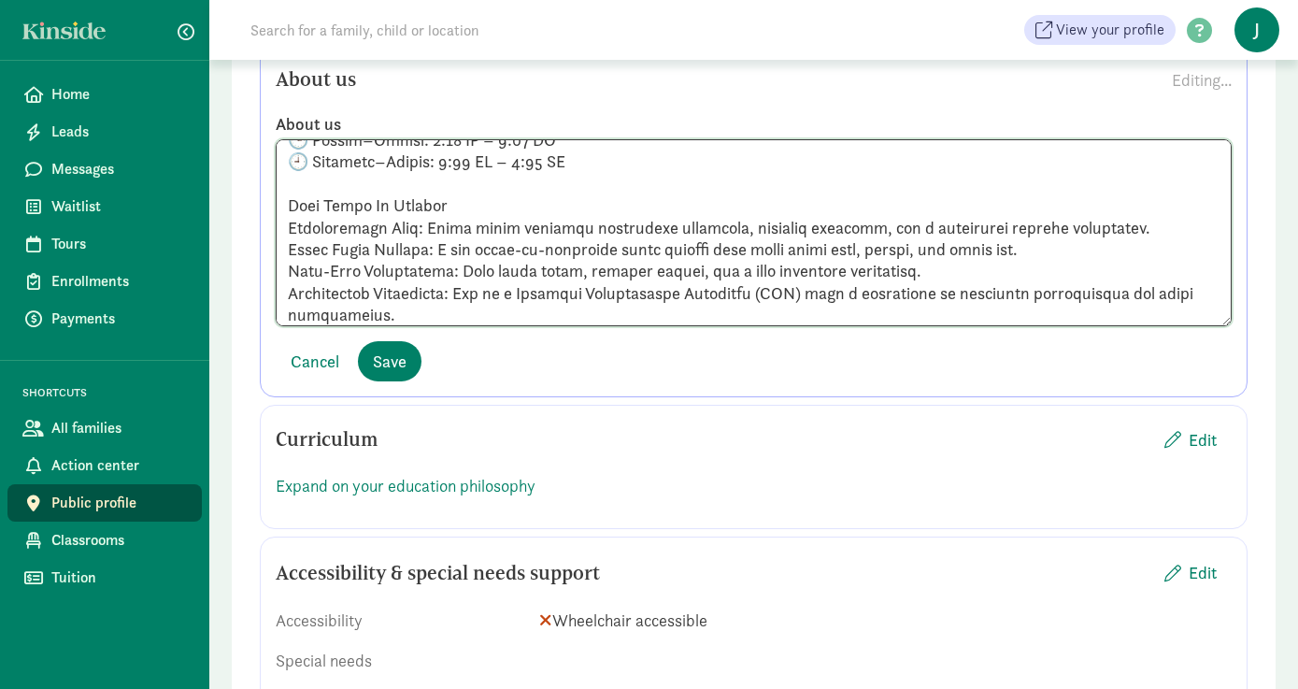
click at [425, 309] on textarea at bounding box center [754, 232] width 956 height 187
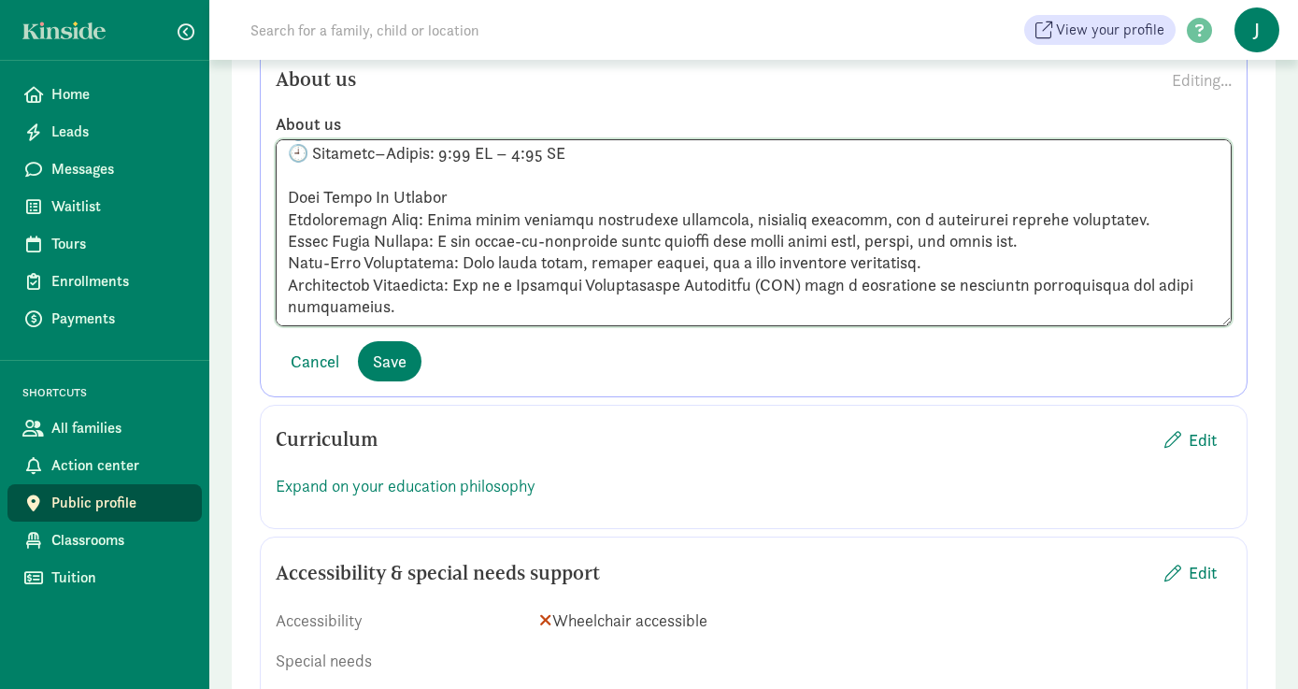
scroll to position [338, 0]
click at [321, 295] on textarea at bounding box center [754, 232] width 956 height 187
paste textarea "When you choose JNJ Child Care Home, you’re not just getting child care—you’re …"
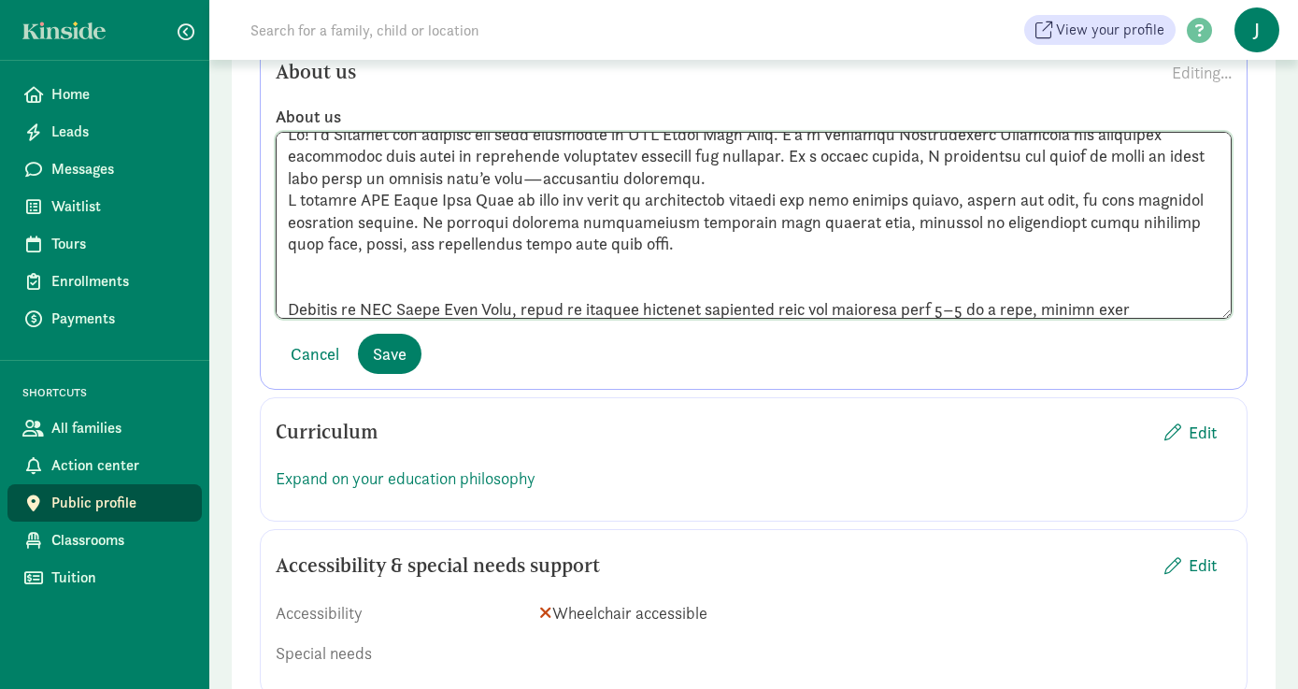
scroll to position [37, 0]
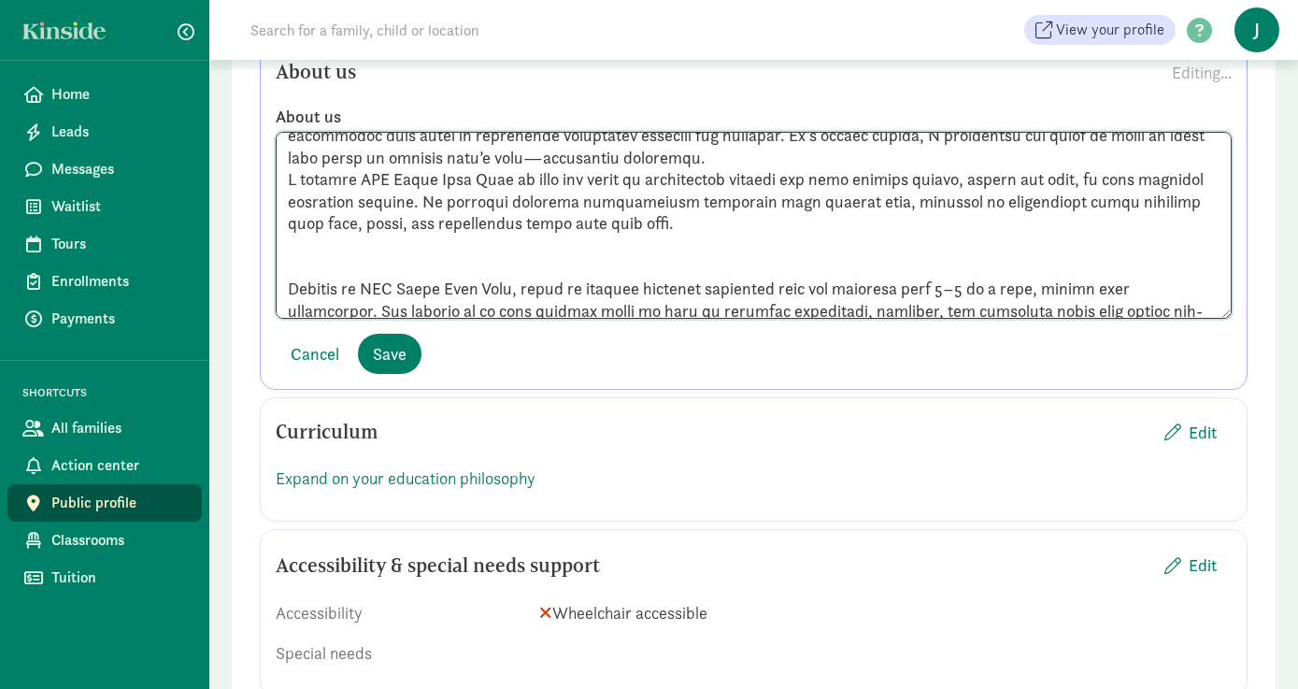
drag, startPoint x: 597, startPoint y: 290, endPoint x: 252, endPoint y: 267, distance: 345.6
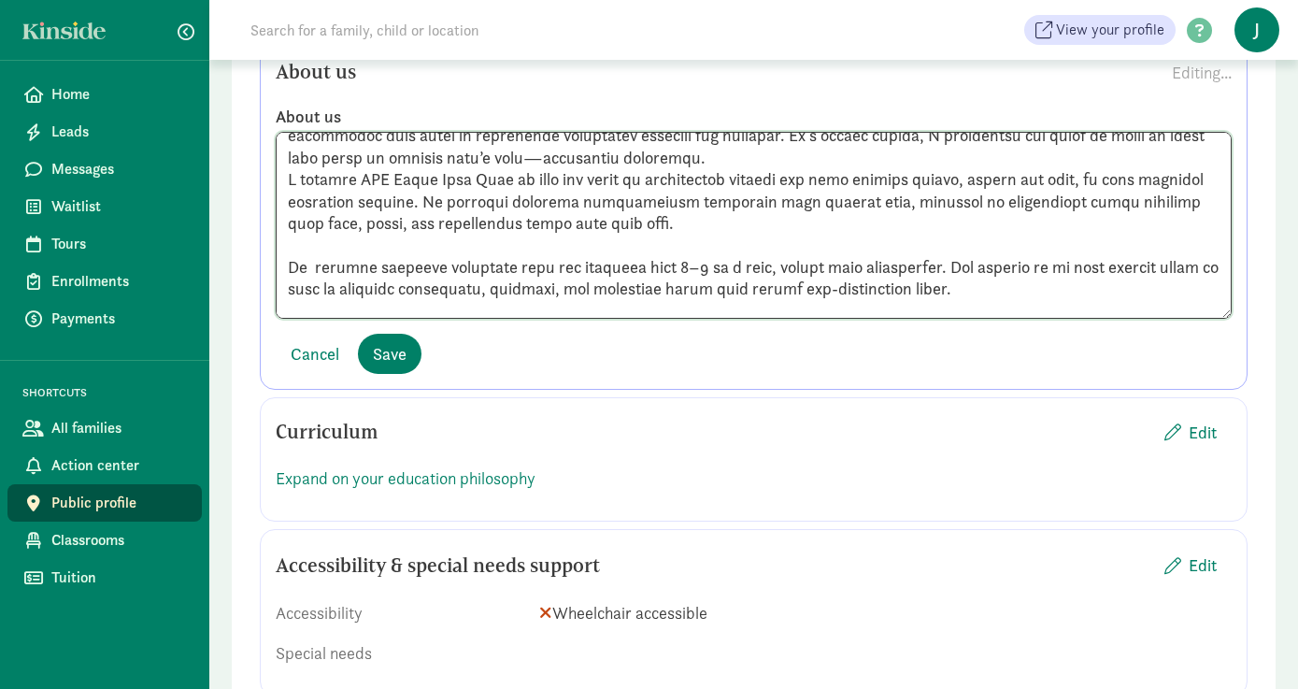
click at [441, 264] on textarea at bounding box center [754, 225] width 956 height 187
drag, startPoint x: 441, startPoint y: 264, endPoint x: 376, endPoint y: 258, distance: 65.7
click at [376, 258] on textarea at bounding box center [754, 225] width 956 height 187
click at [283, 262] on textarea at bounding box center [754, 225] width 956 height 187
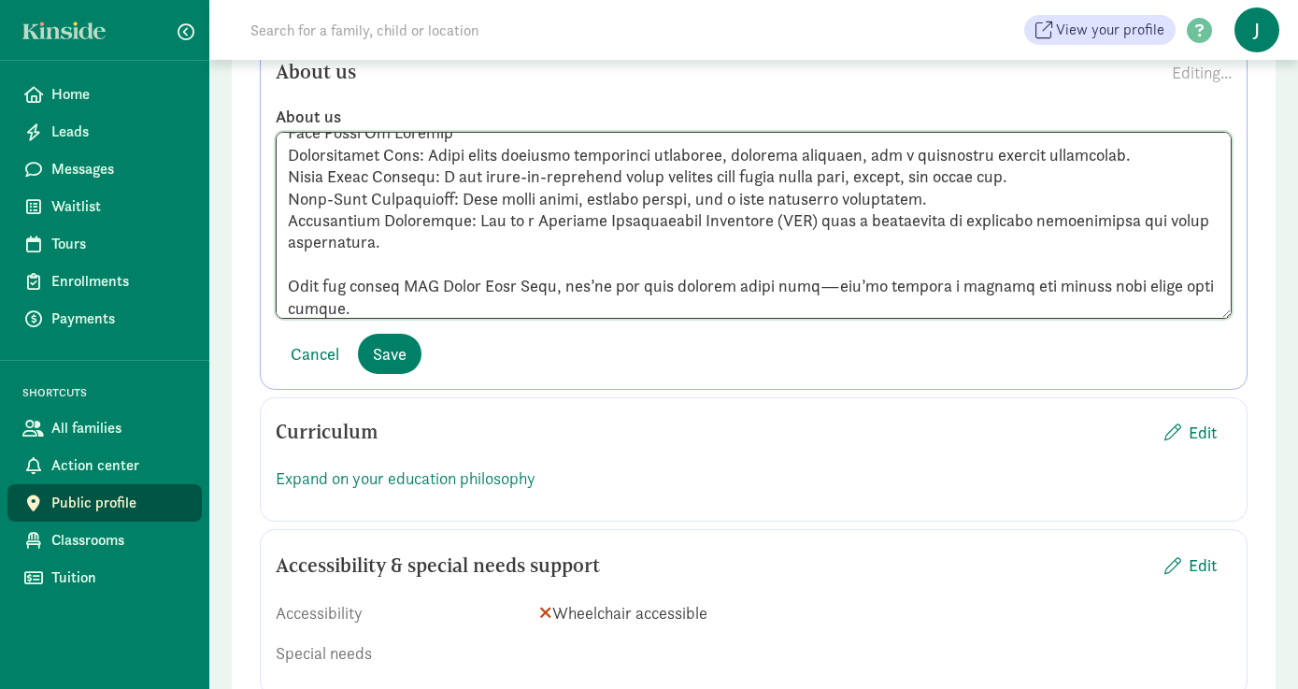
scroll to position [2597, 0]
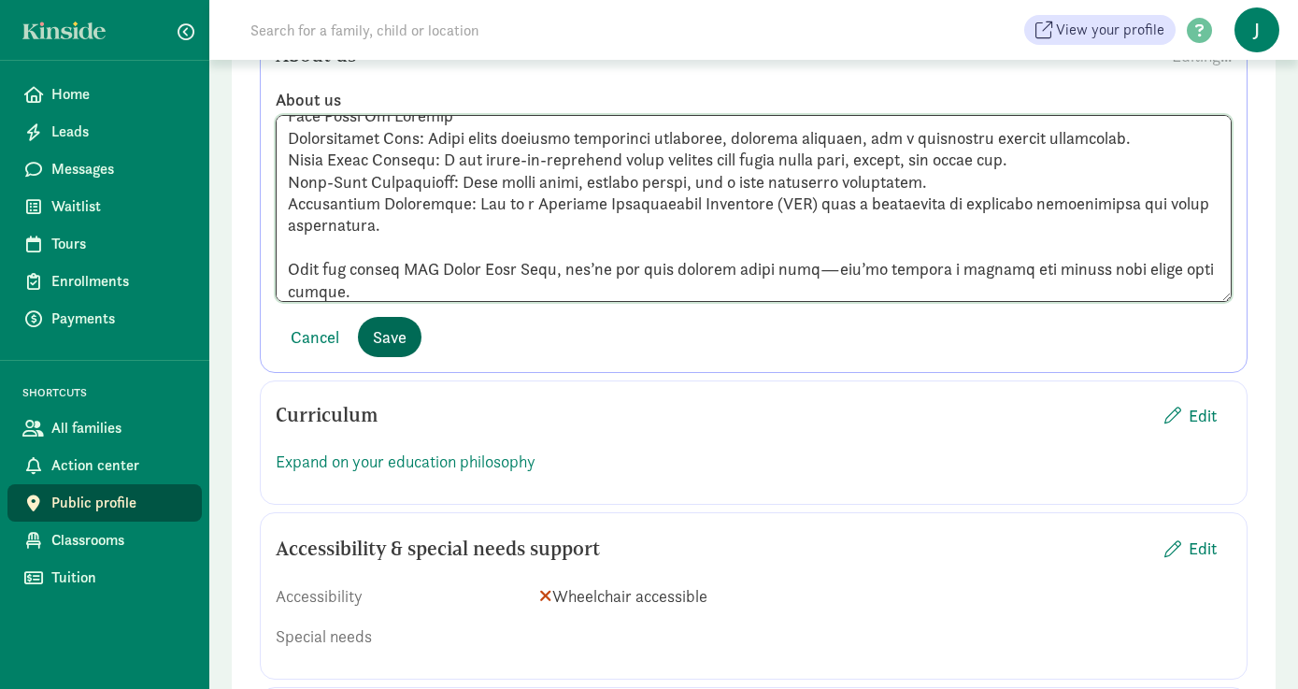
type textarea "Hi! I’m Justine the founder and lead caregiver at JNJ Child Care Home. I’m a Li…"
click at [395, 336] on span "Save" at bounding box center [390, 336] width 34 height 25
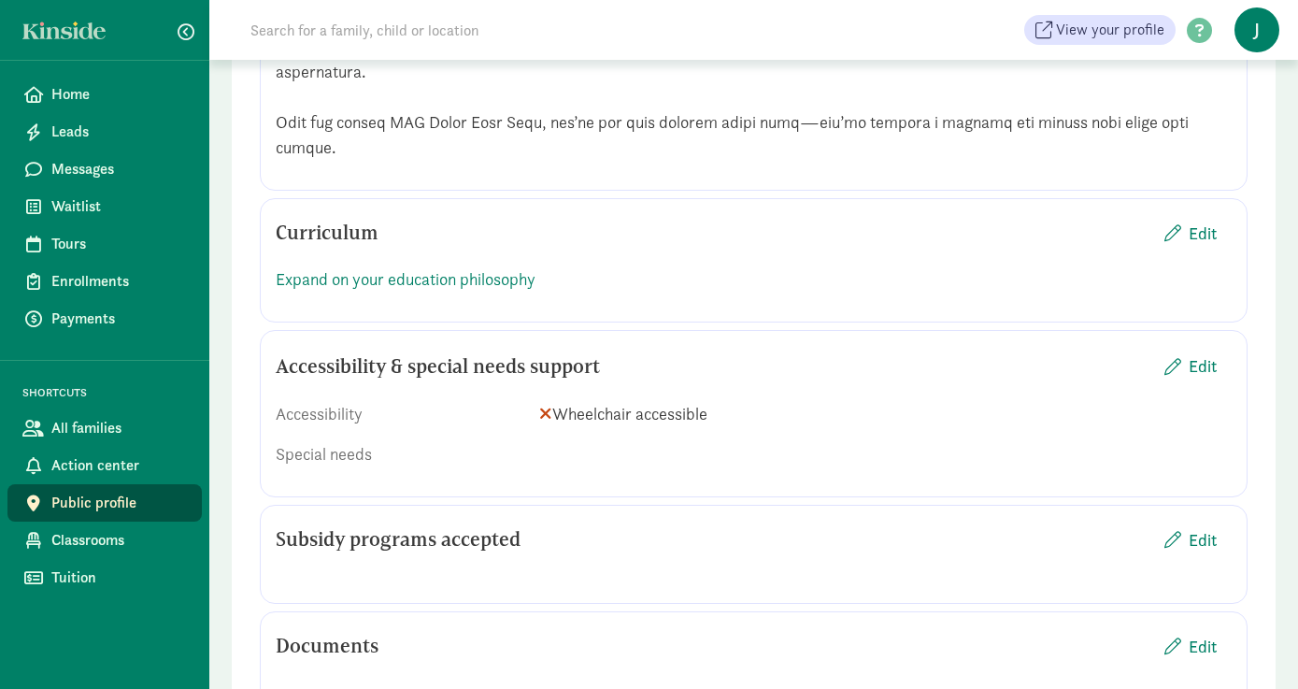
scroll to position [3138, 0]
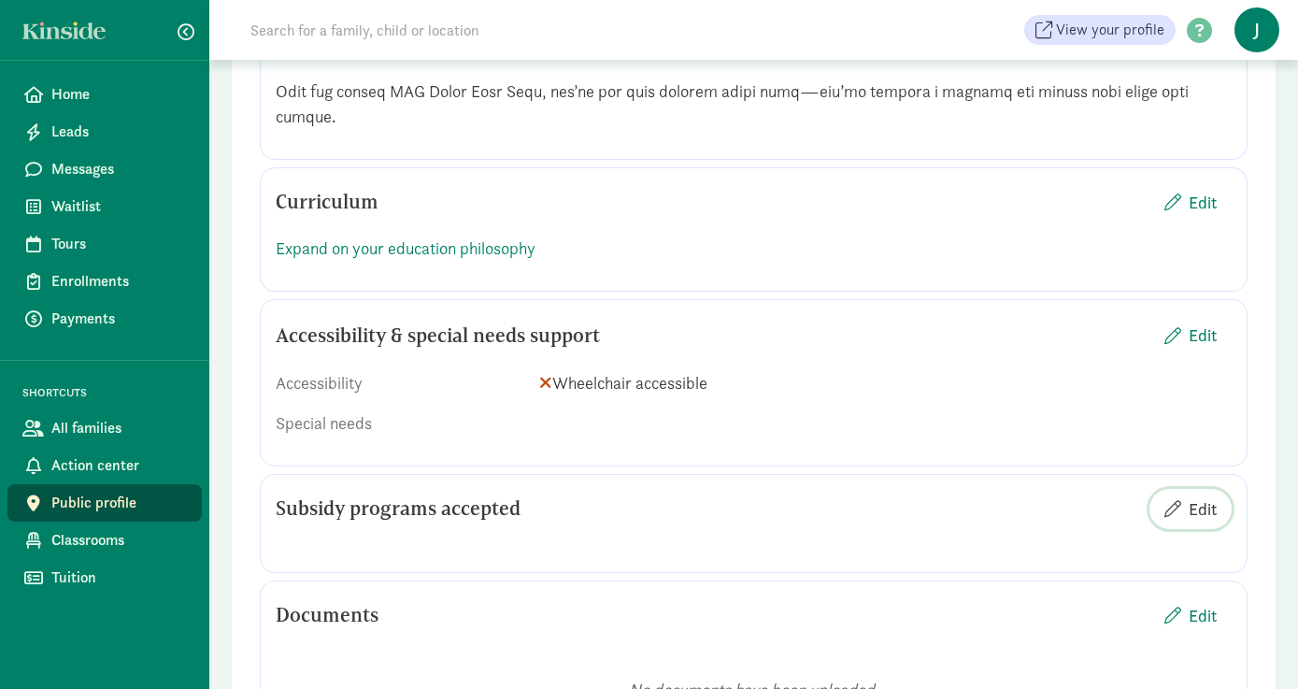
click at [1206, 496] on span "Edit" at bounding box center [1203, 508] width 28 height 25
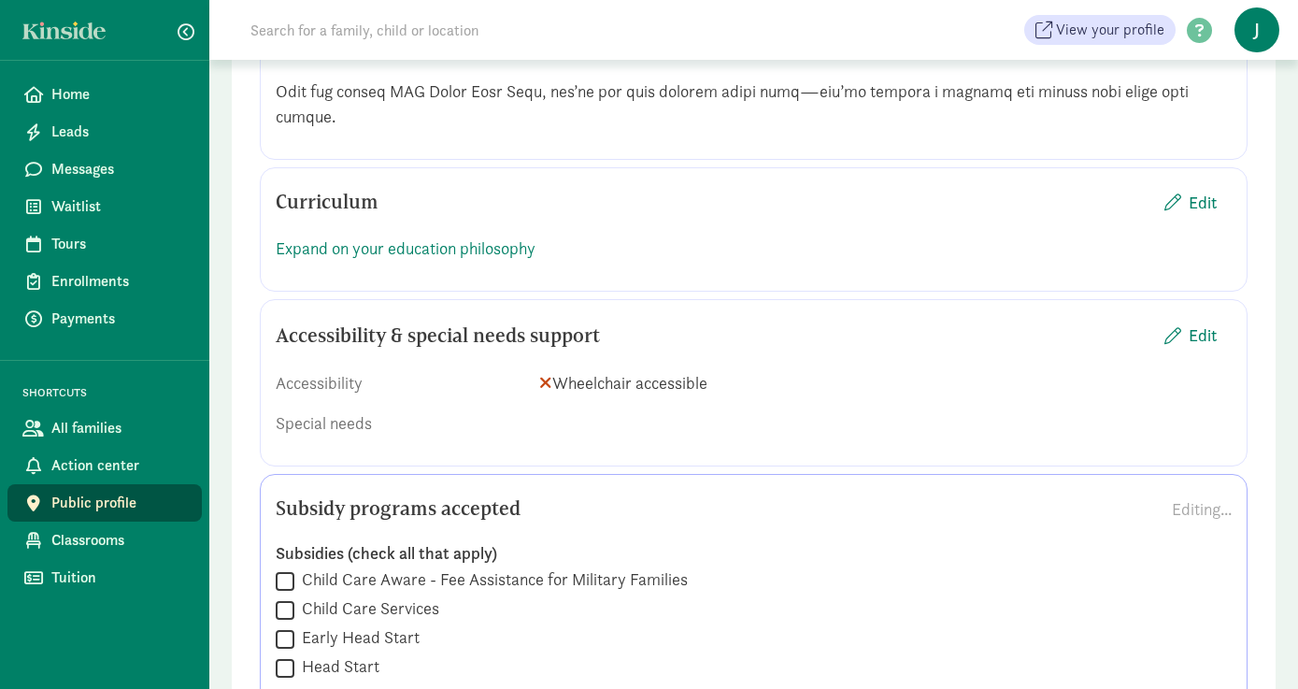
scroll to position [3264, 0]
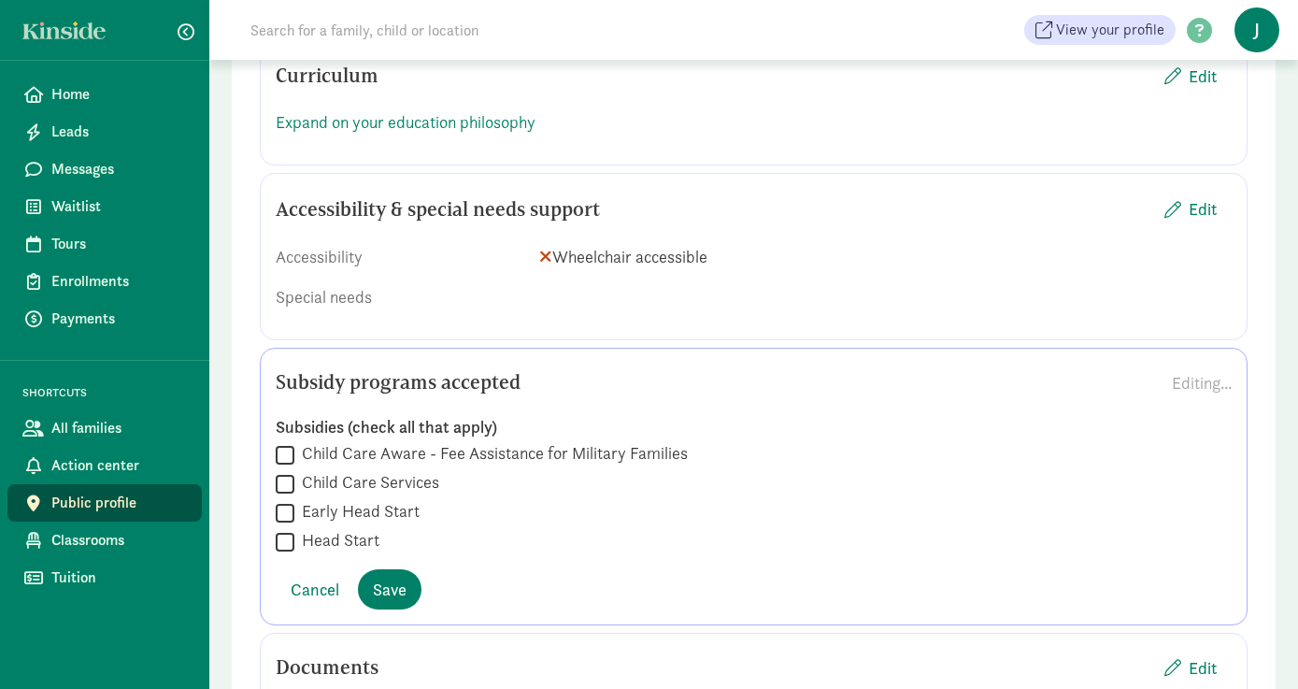
click at [289, 471] on input "Child Care Services" at bounding box center [285, 483] width 19 height 25
checkbox input "true"
click at [394, 577] on span "Save" at bounding box center [390, 589] width 34 height 25
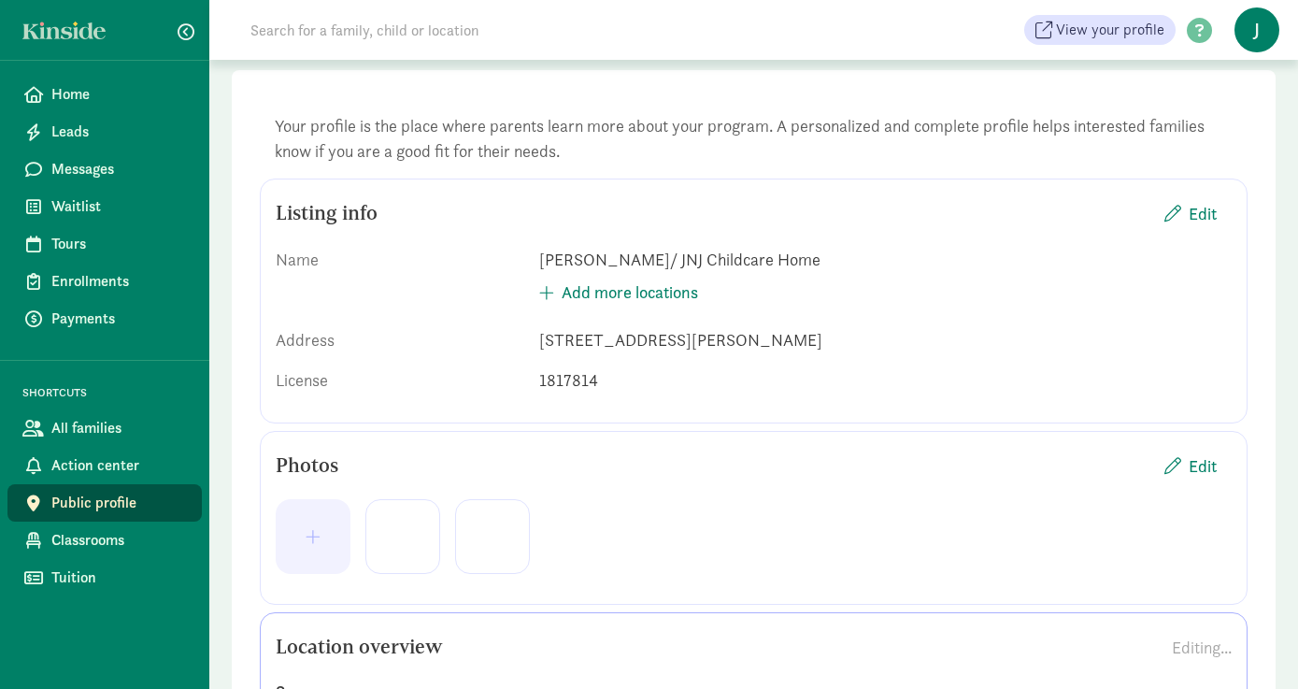
scroll to position [0, 0]
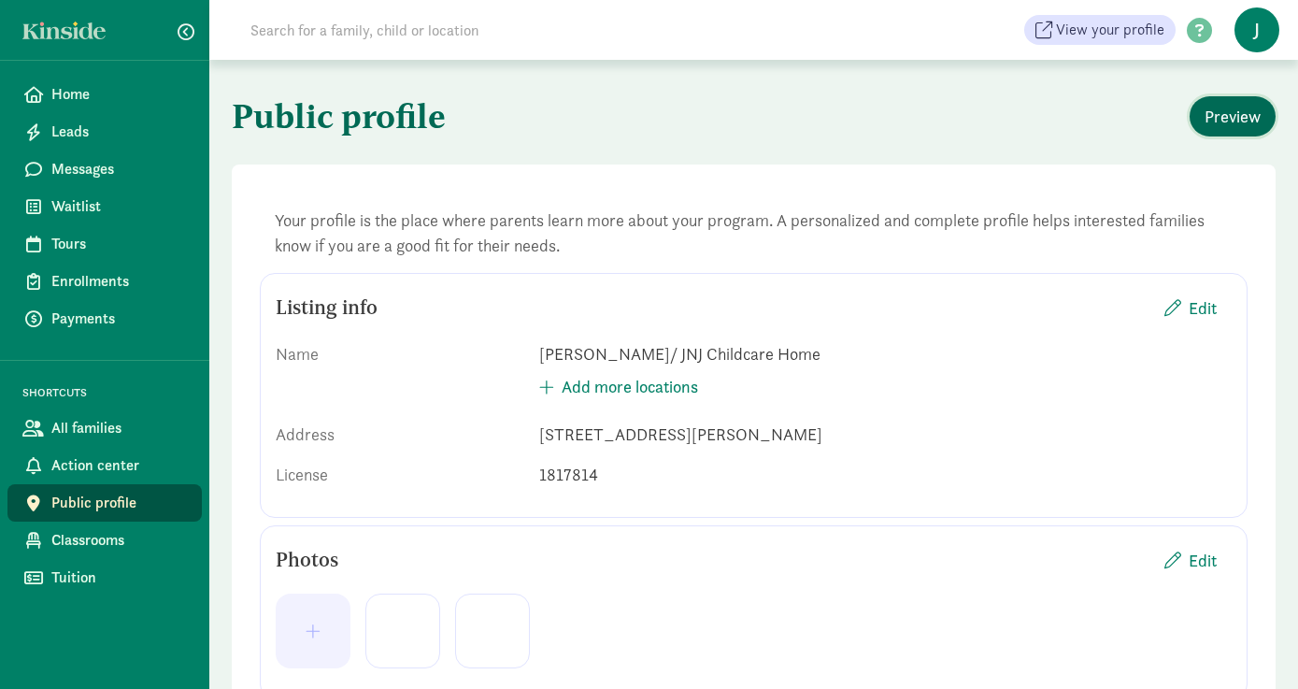
click at [1217, 121] on span "Preview" at bounding box center [1233, 116] width 56 height 25
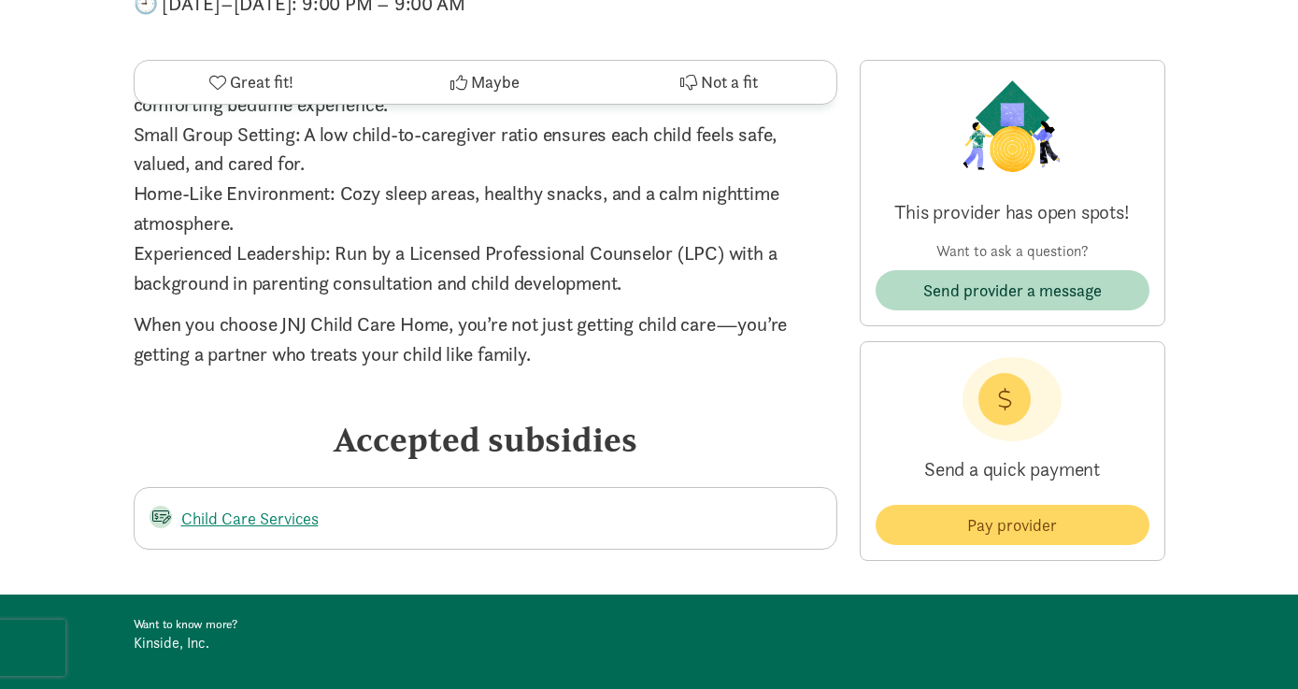
scroll to position [2351, 0]
